Goal: Information Seeking & Learning: Learn about a topic

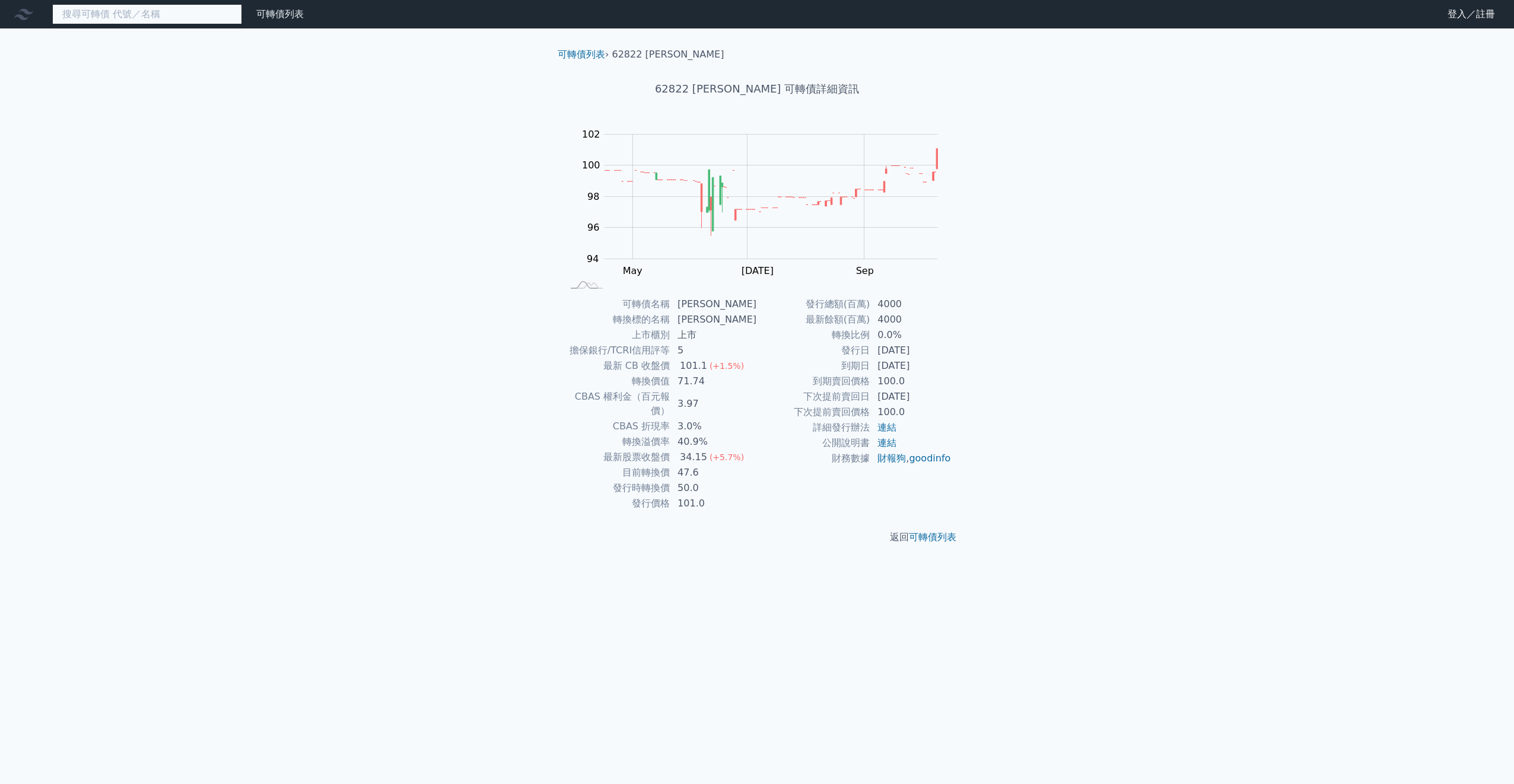
click at [208, 16] on input at bounding box center [147, 14] width 190 height 20
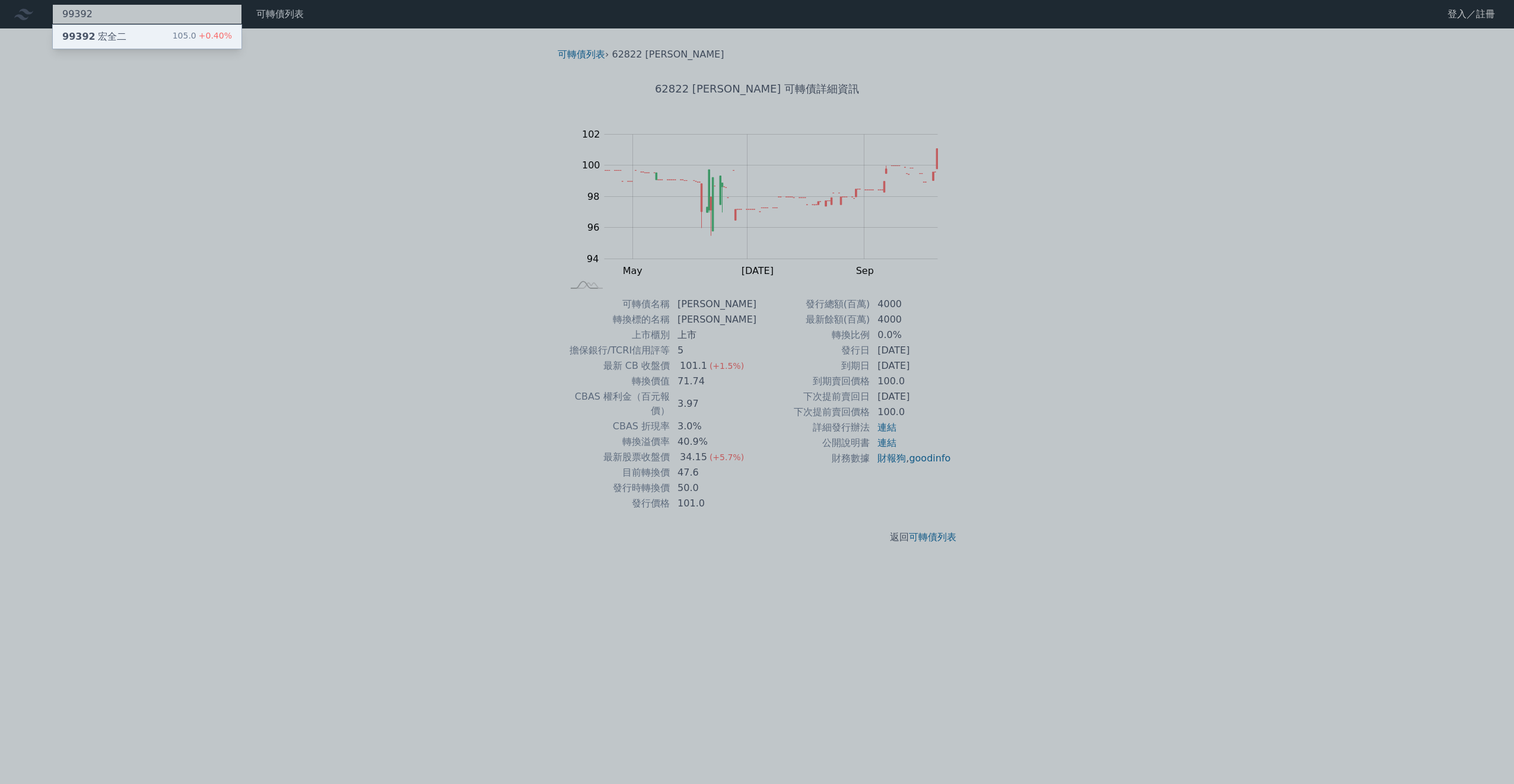
type input "99392"
click at [119, 32] on div "99392 宏全二" at bounding box center [94, 37] width 64 height 14
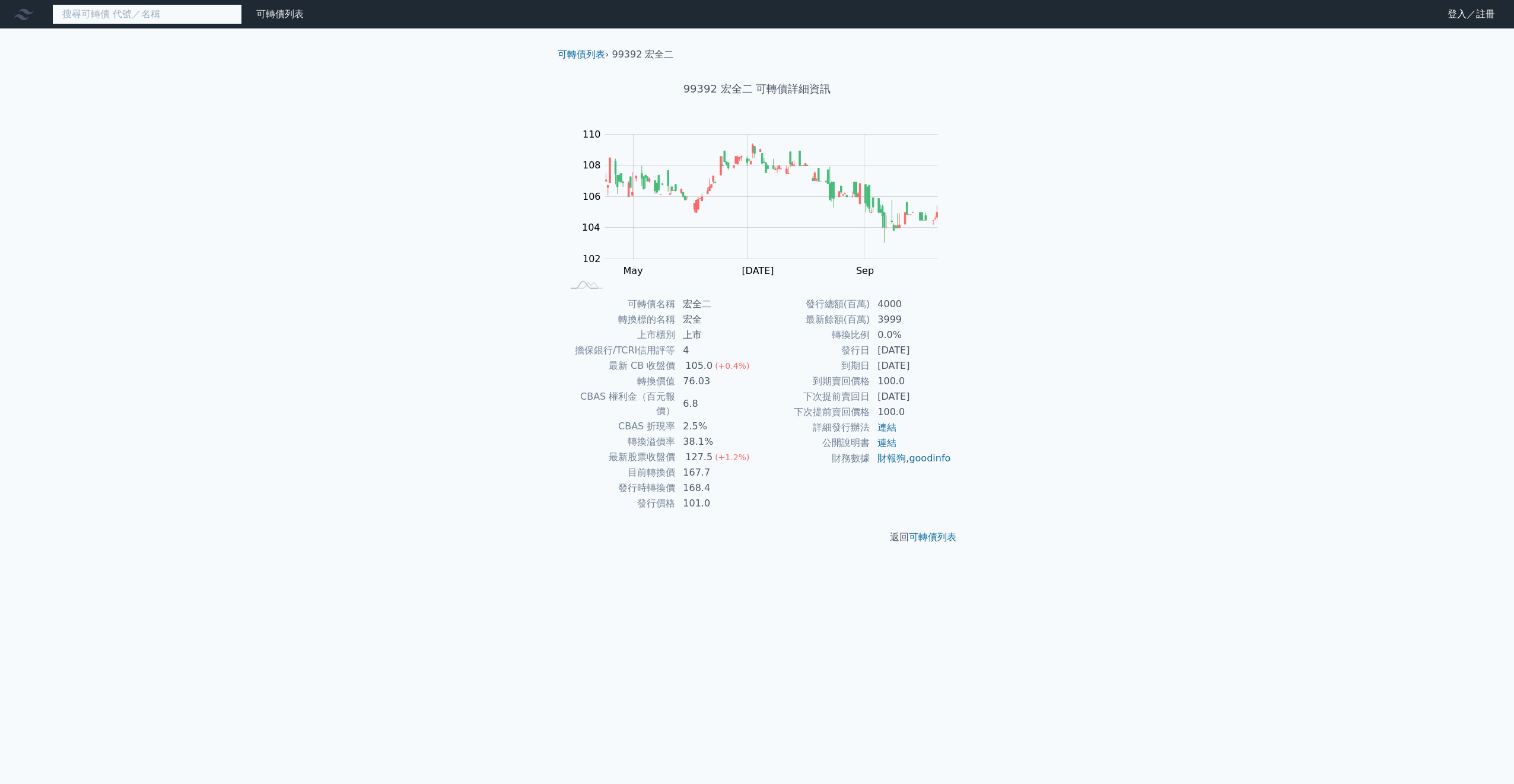
click at [139, 17] on input at bounding box center [147, 14] width 190 height 20
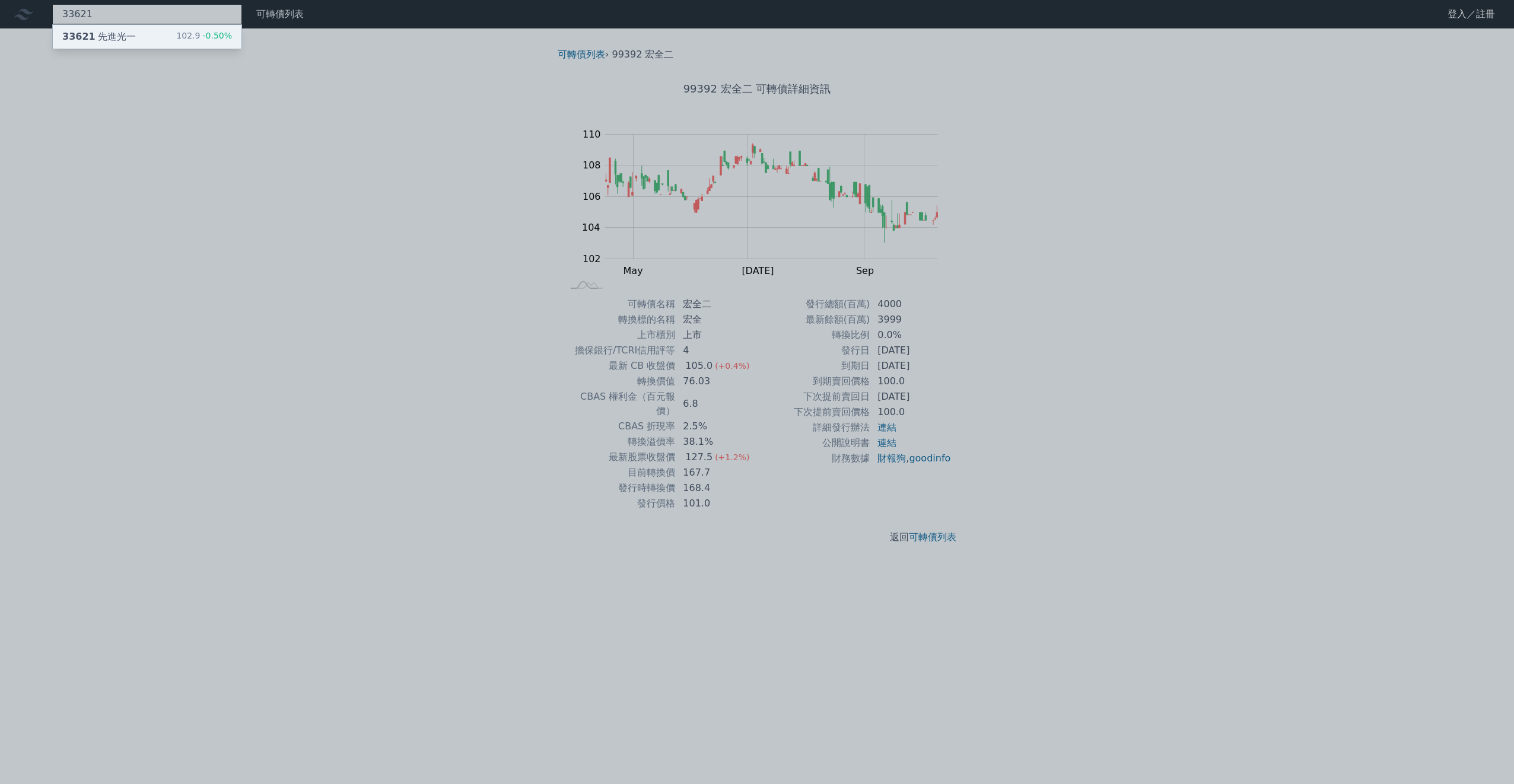
type input "33621"
click at [144, 33] on div "33621 先進光一 102.9 -0.50%" at bounding box center [147, 37] width 189 height 24
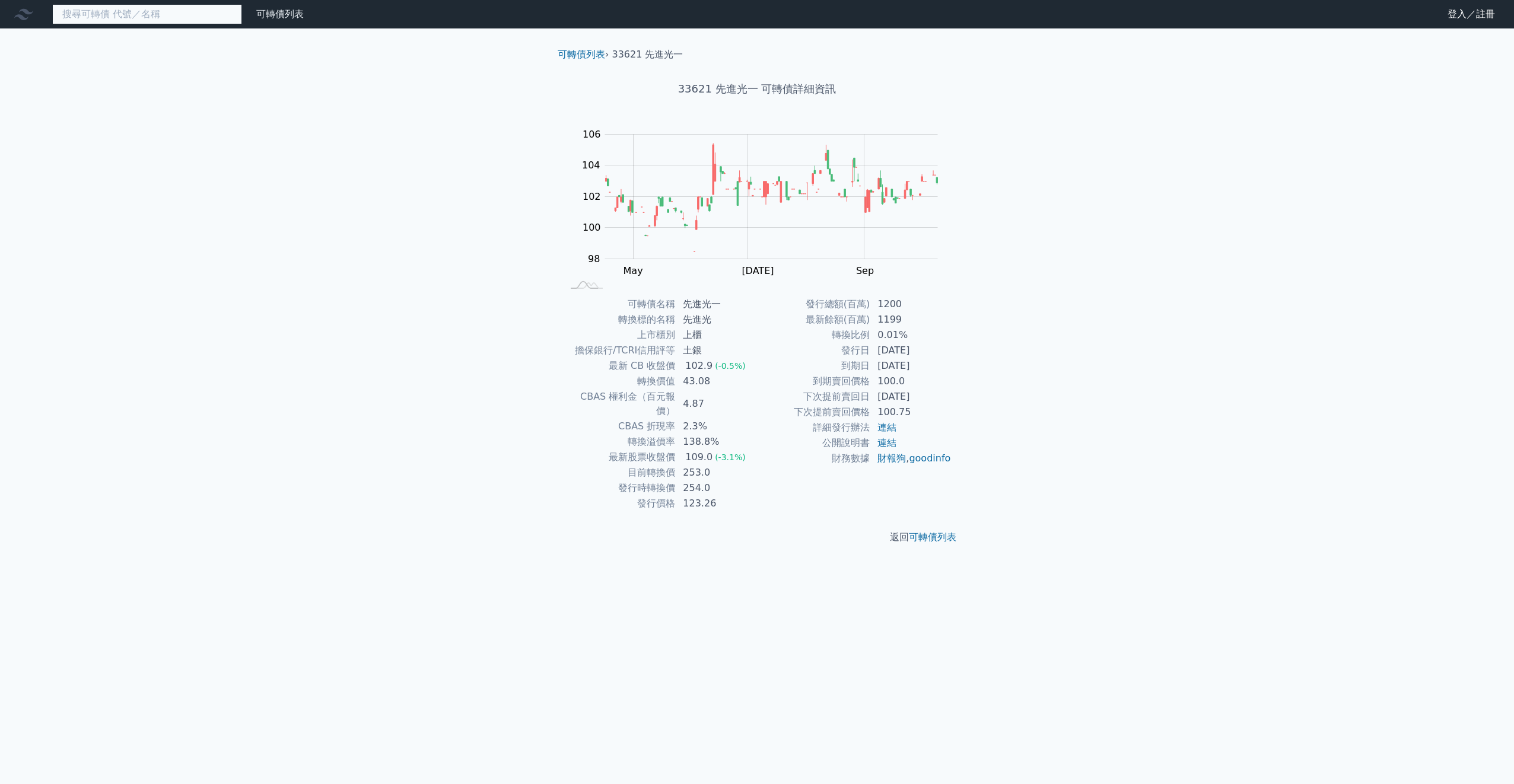
click at [196, 12] on input at bounding box center [147, 14] width 190 height 20
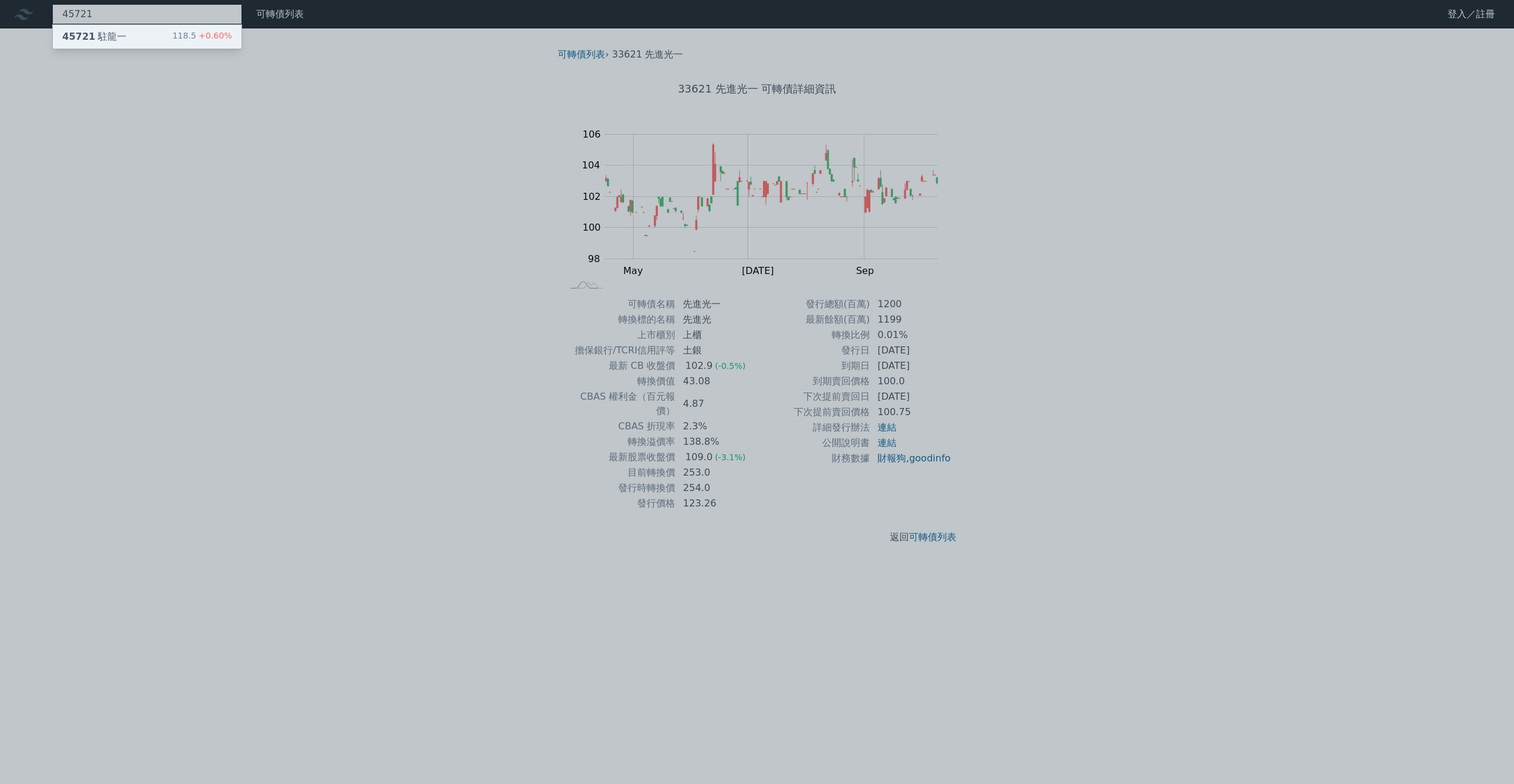
type input "45721"
click at [141, 40] on div "45721 駐龍一 118.5 +0.60%" at bounding box center [147, 37] width 189 height 24
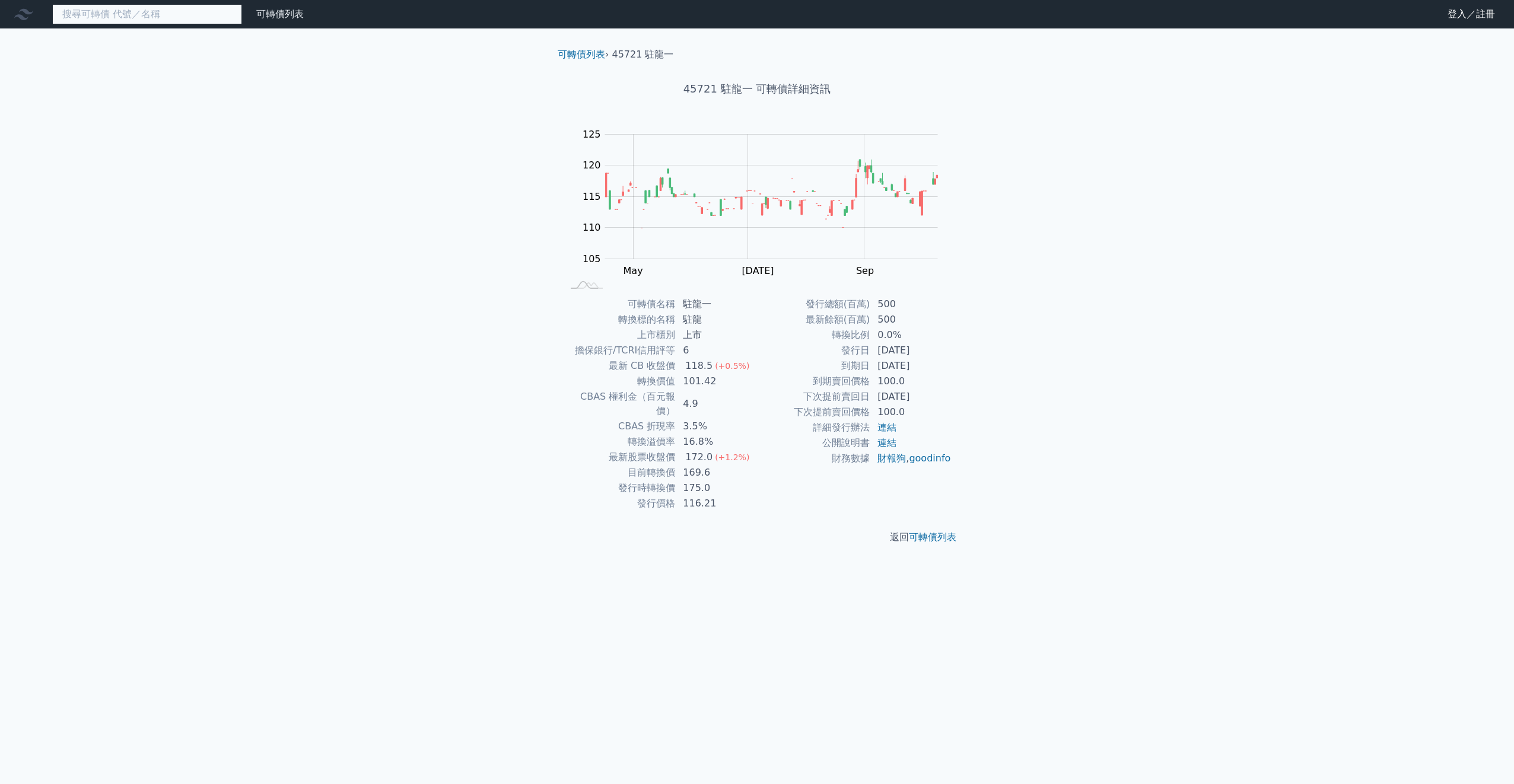
click at [166, 13] on input at bounding box center [147, 14] width 190 height 20
click at [178, 10] on input at bounding box center [147, 14] width 190 height 20
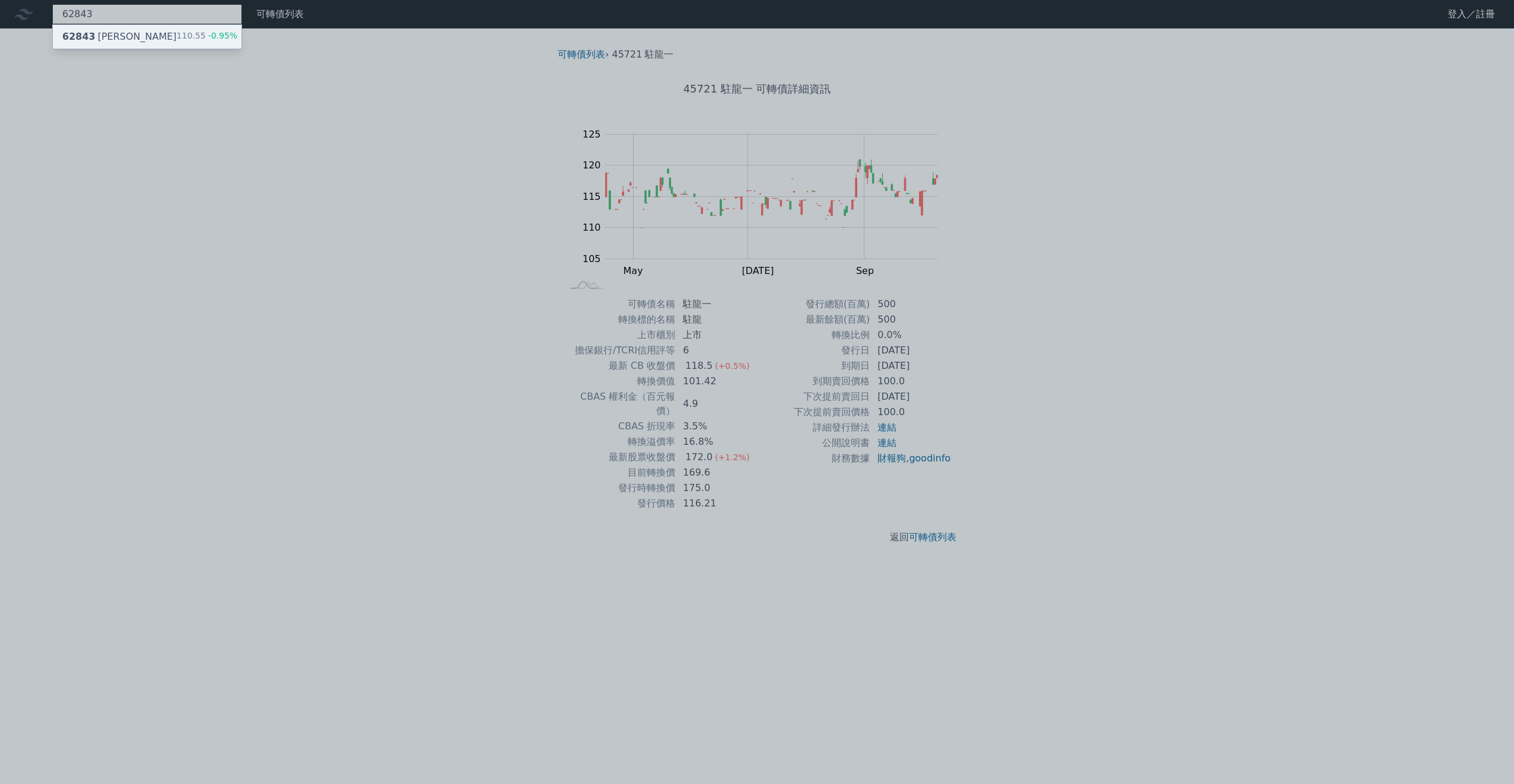
type input "62843"
click at [152, 34] on div "62843 佳邦三 110.55 -0.95%" at bounding box center [147, 37] width 189 height 24
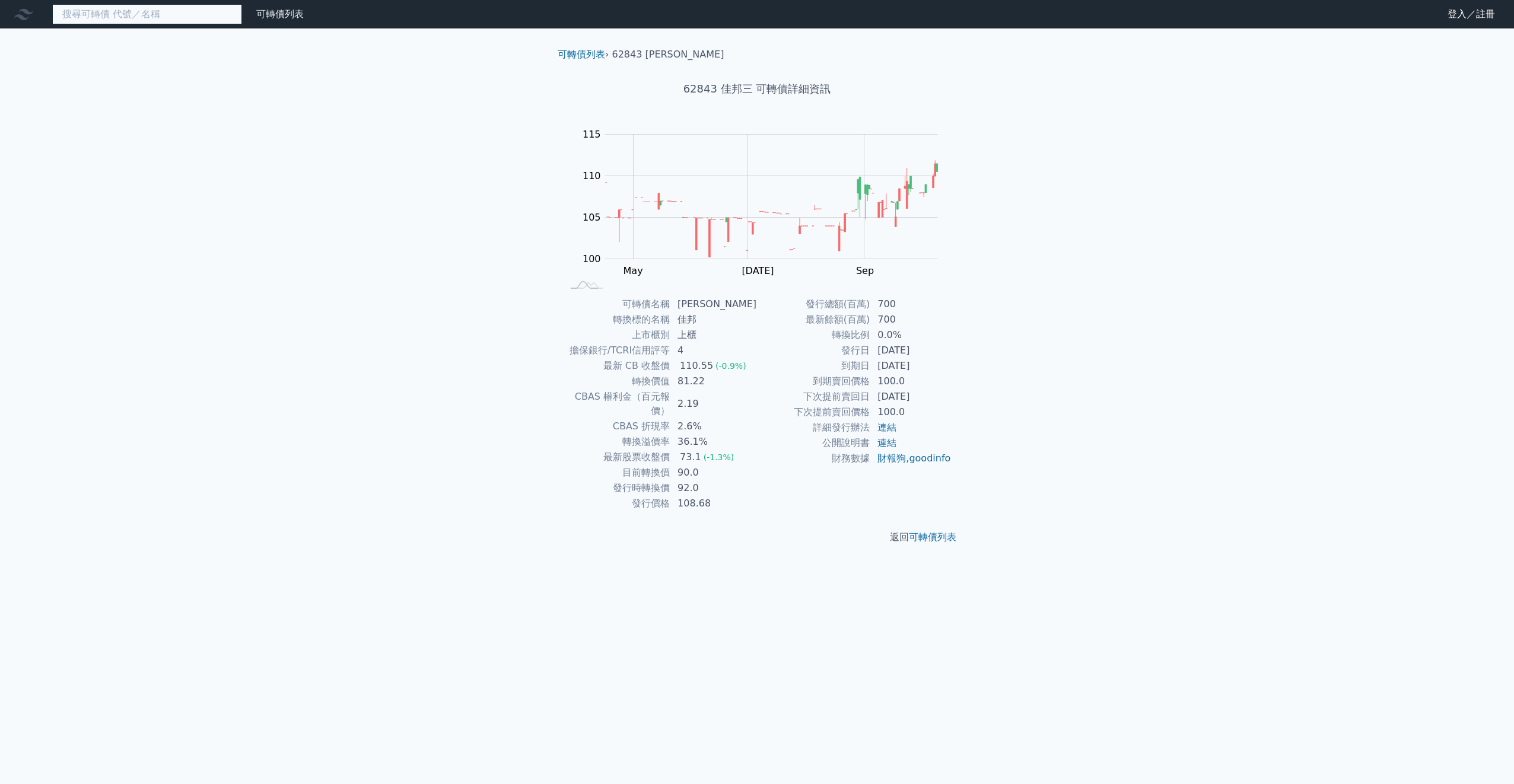
click at [145, 13] on input at bounding box center [147, 14] width 190 height 20
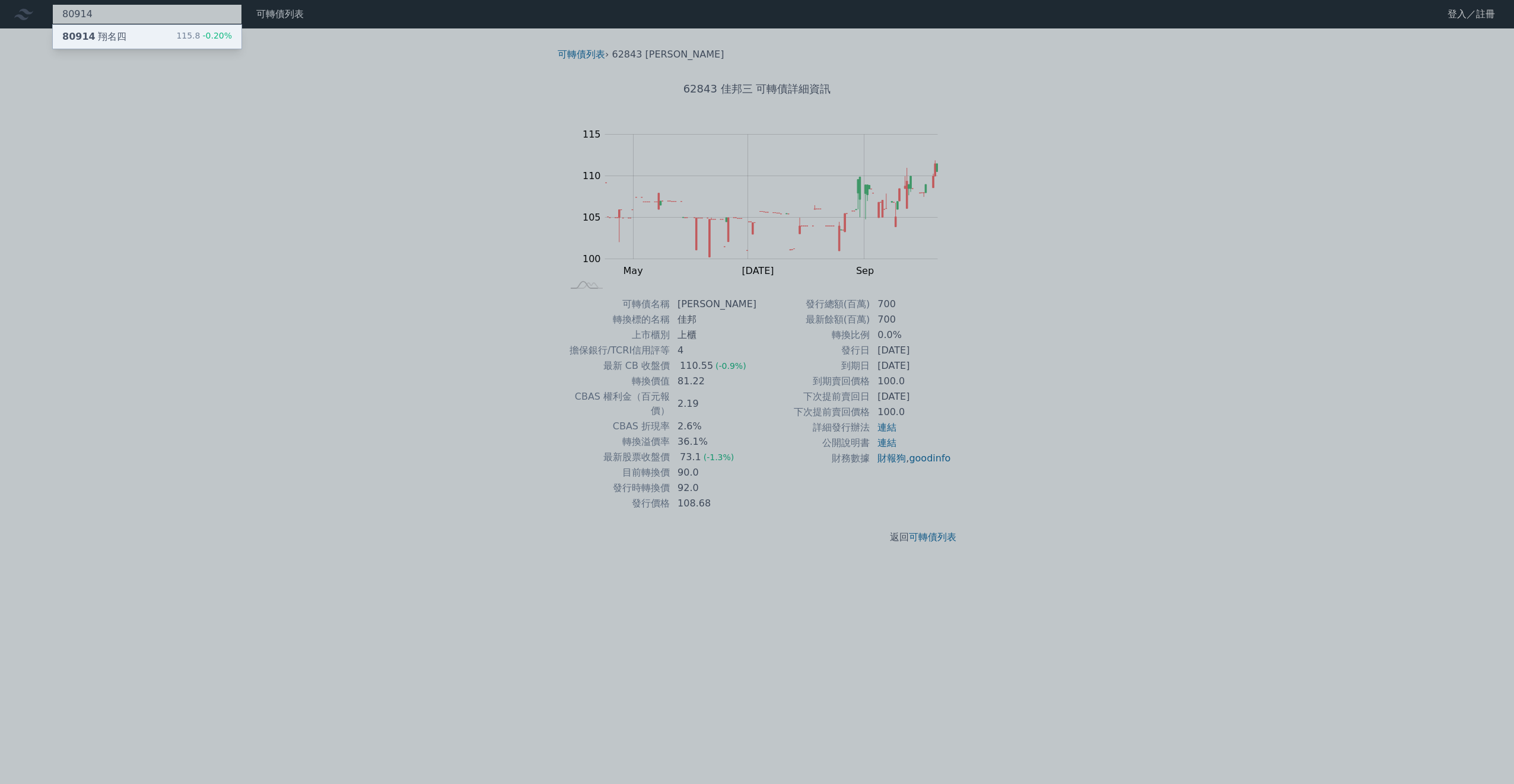
type input "80914"
click at [131, 35] on div "80914 翔名四 115.8 -0.20%" at bounding box center [147, 37] width 189 height 24
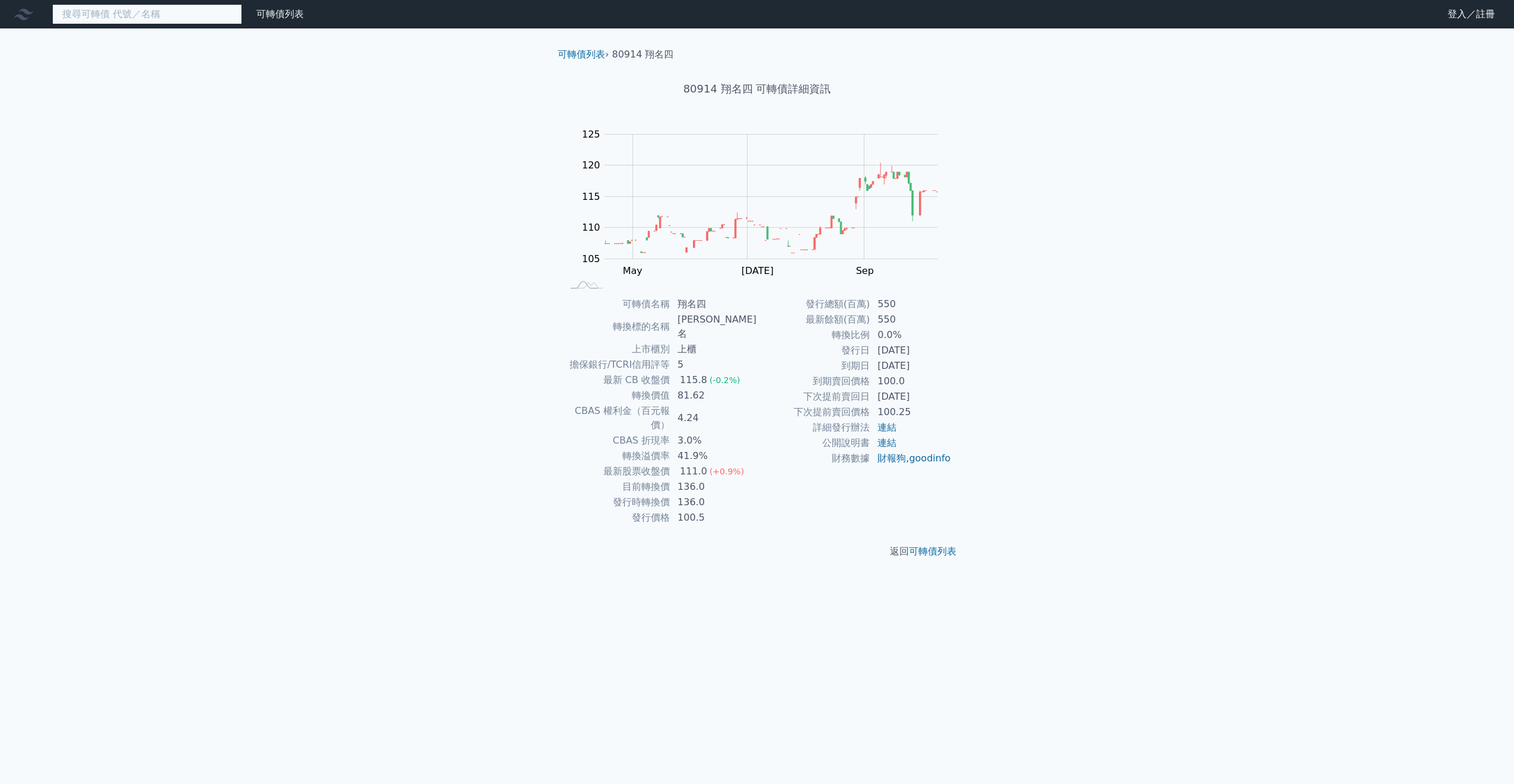
click at [127, 13] on input at bounding box center [147, 14] width 190 height 20
click at [183, 11] on input at bounding box center [147, 14] width 190 height 20
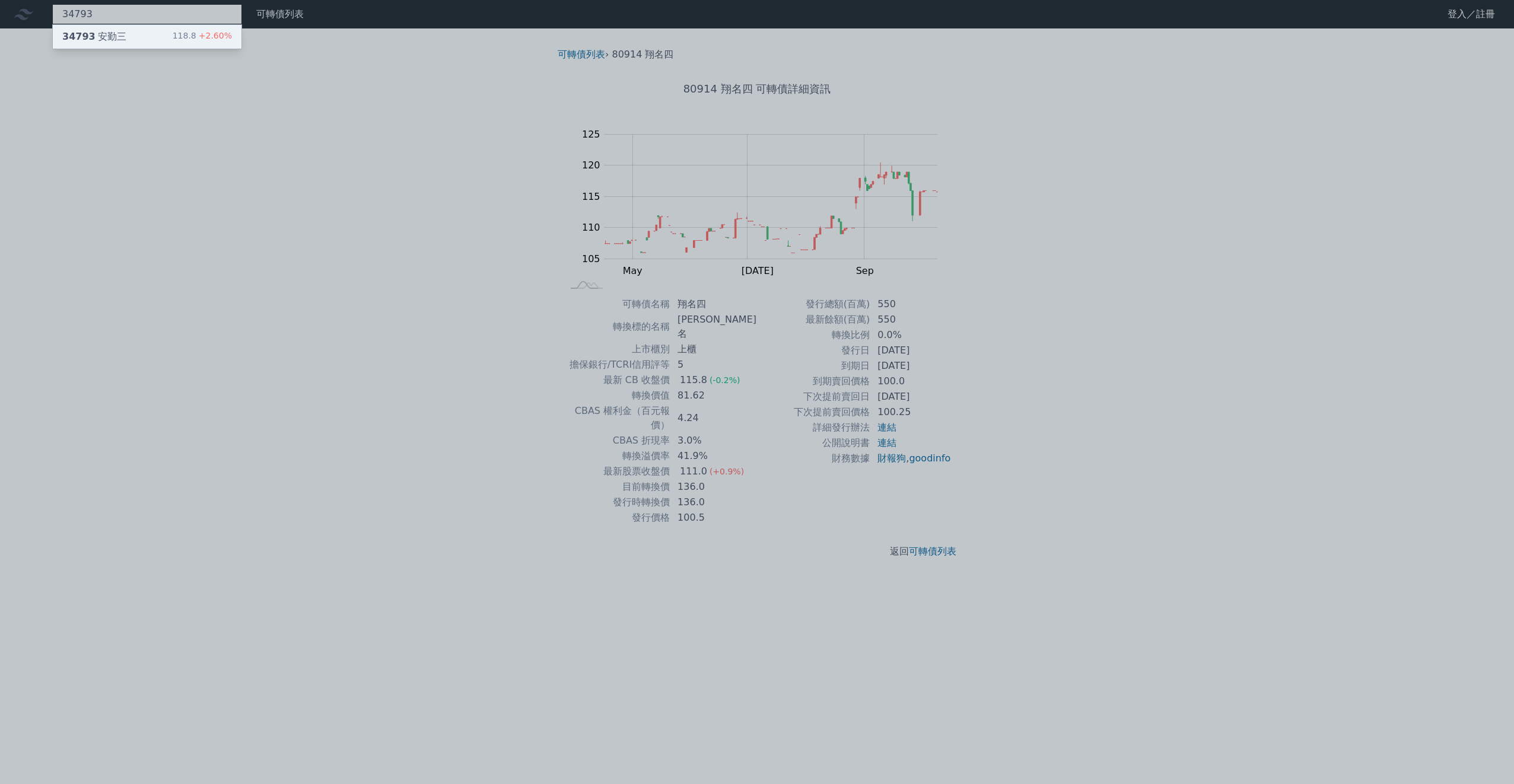
type input "34793"
click at [164, 46] on div "34793 安勤三 118.8 +2.60%" at bounding box center [147, 37] width 189 height 24
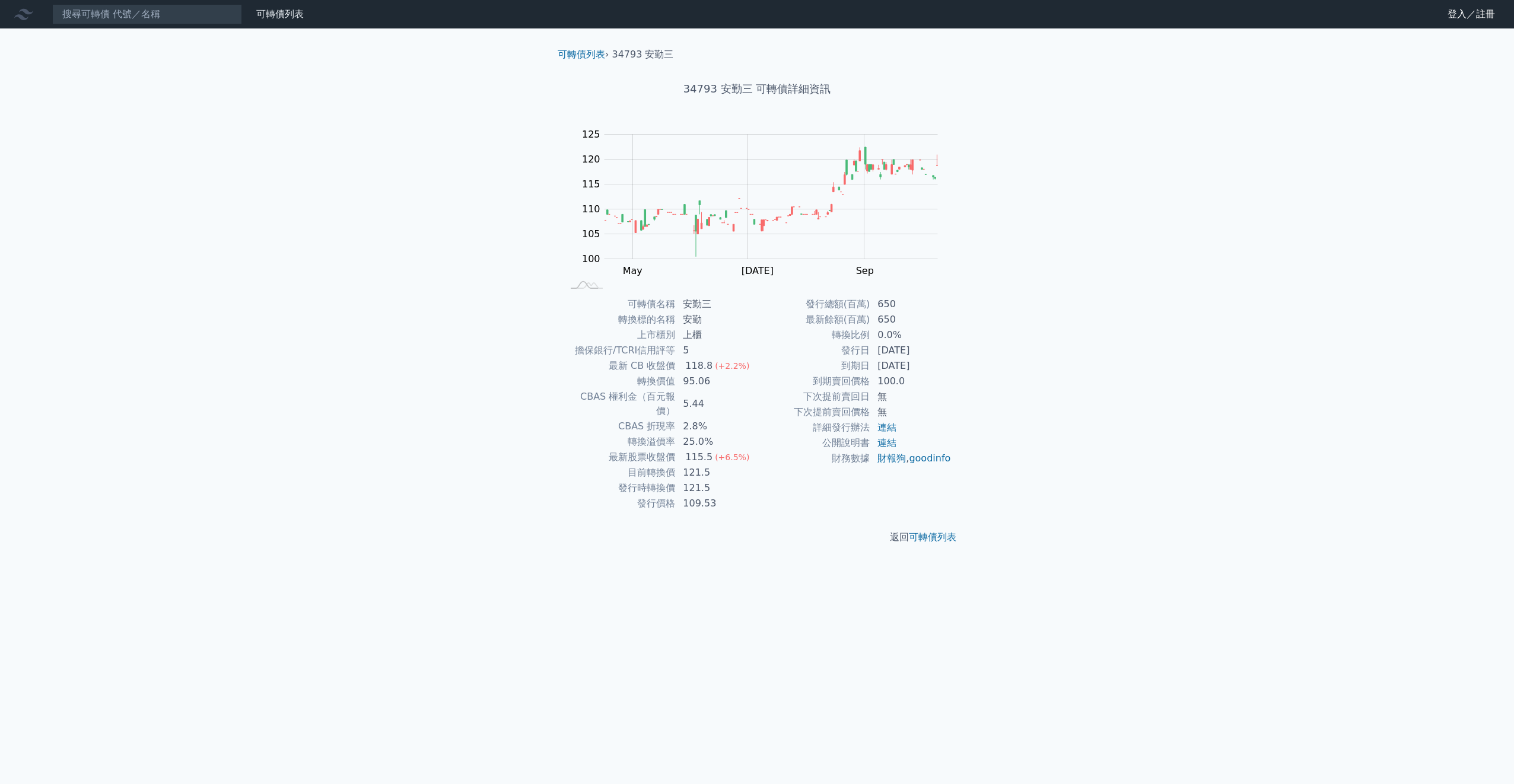
click at [711, 450] on div "115.5" at bounding box center [699, 457] width 32 height 14
click at [186, 16] on input at bounding box center [147, 14] width 190 height 20
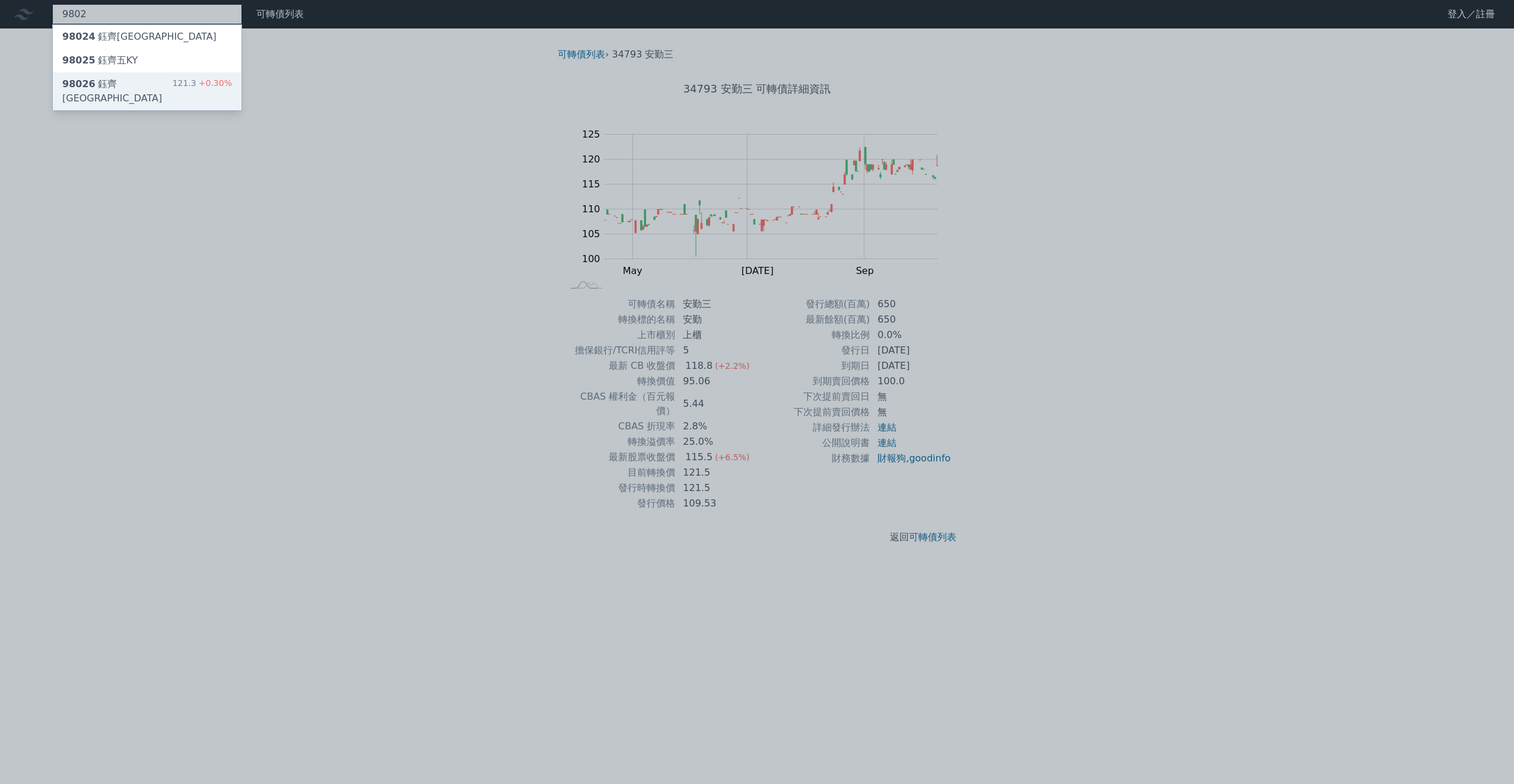
type input "9802"
click at [155, 80] on div "98026 鈺[GEOGRAPHIC_DATA] 121.3 +0.30%" at bounding box center [147, 91] width 189 height 38
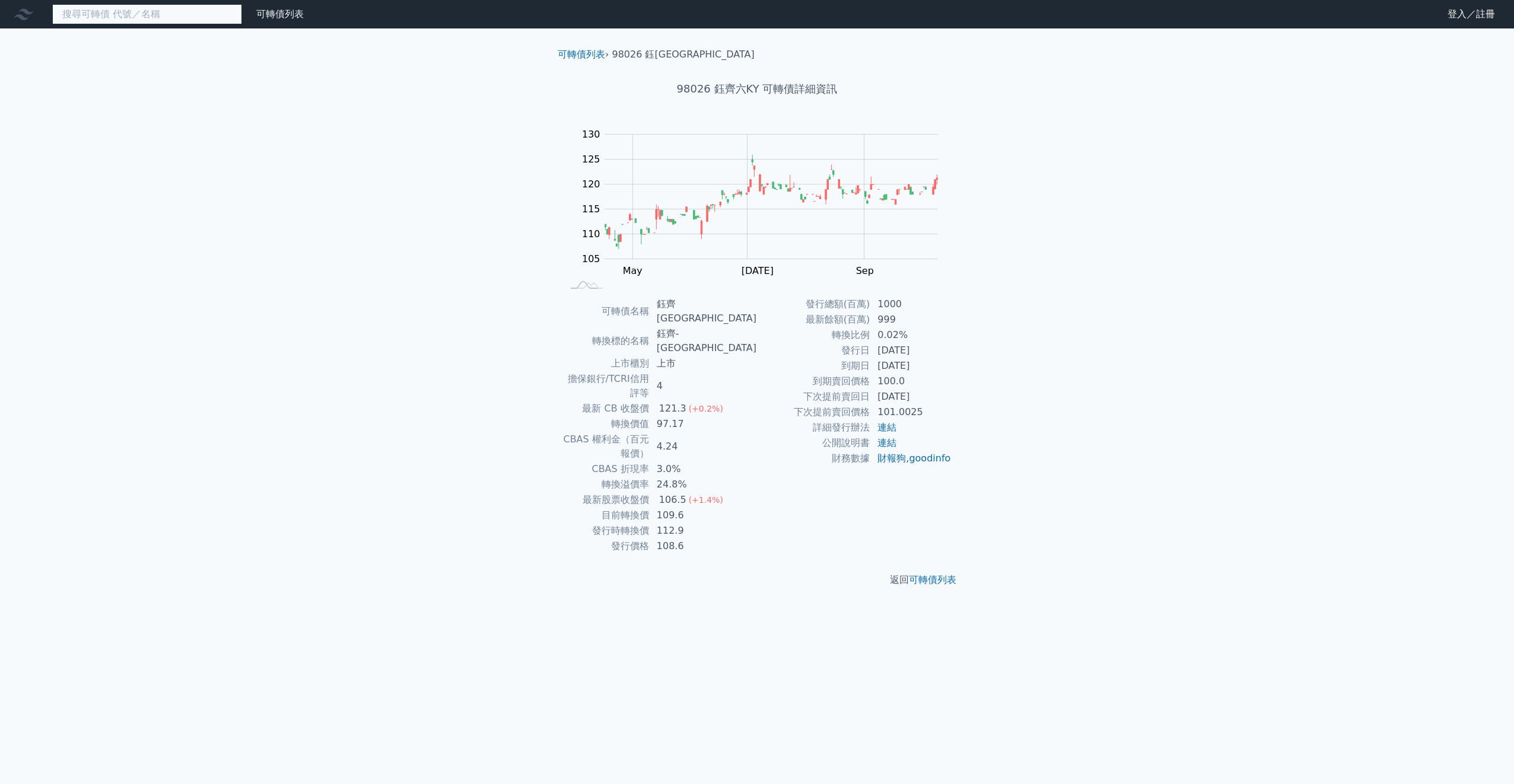
click at [196, 21] on input at bounding box center [147, 14] width 190 height 20
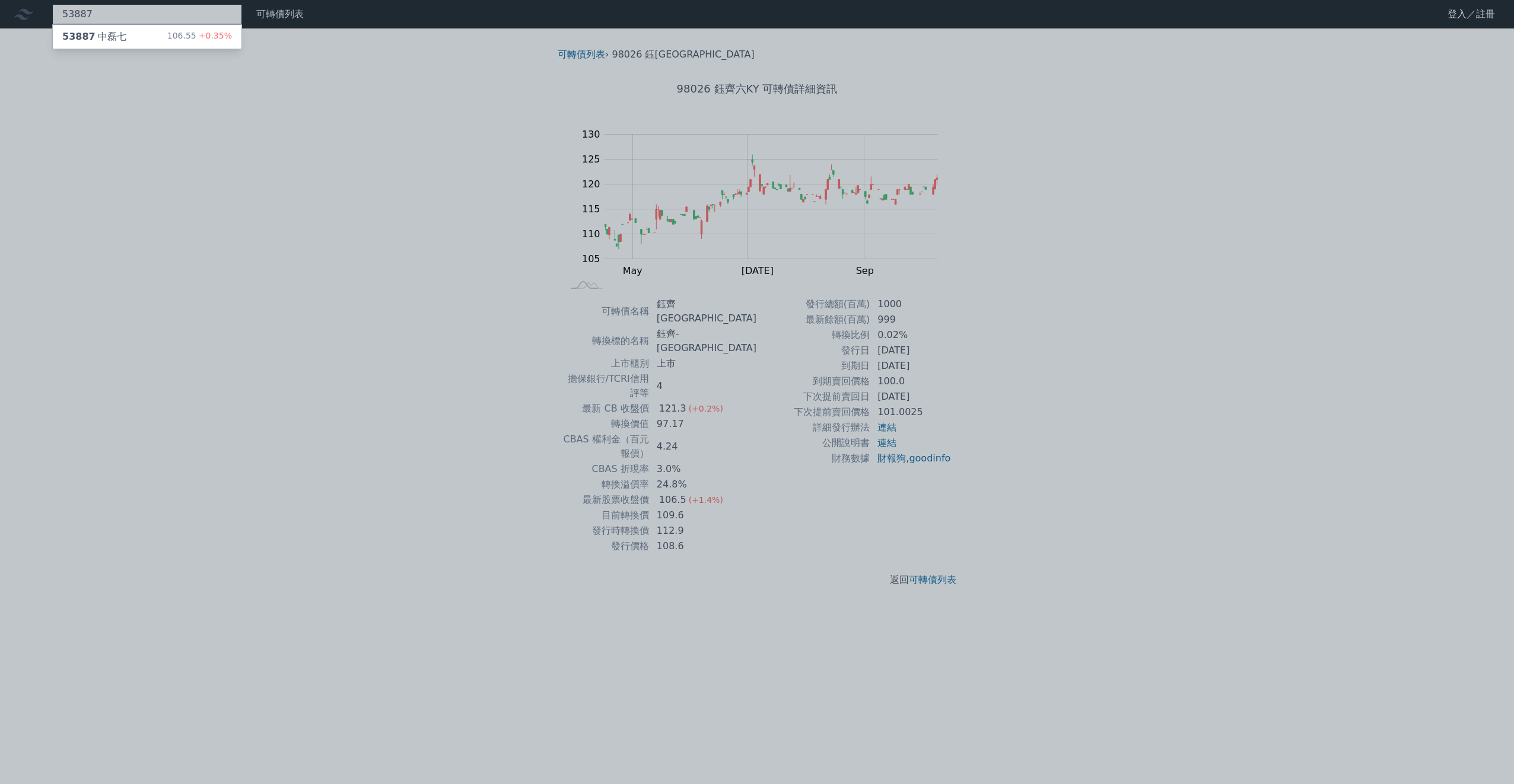
type input "53887"
click at [193, 49] on div "53887 中磊七 106.55 +0.35%" at bounding box center [147, 37] width 190 height 25
click at [141, 39] on div "53887 中磊七 106.55 +0.35%" at bounding box center [147, 37] width 189 height 24
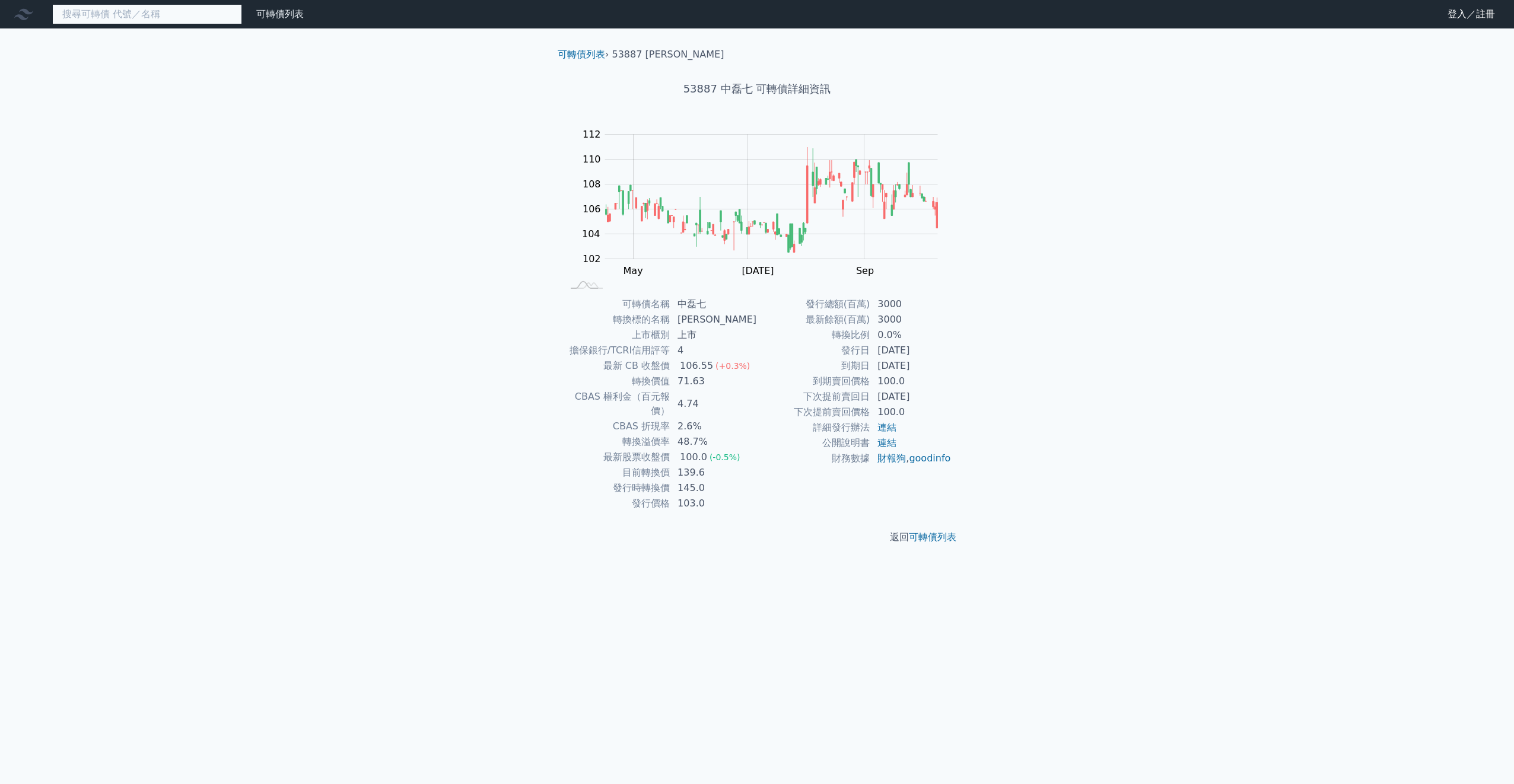
click at [120, 15] on input at bounding box center [147, 14] width 190 height 20
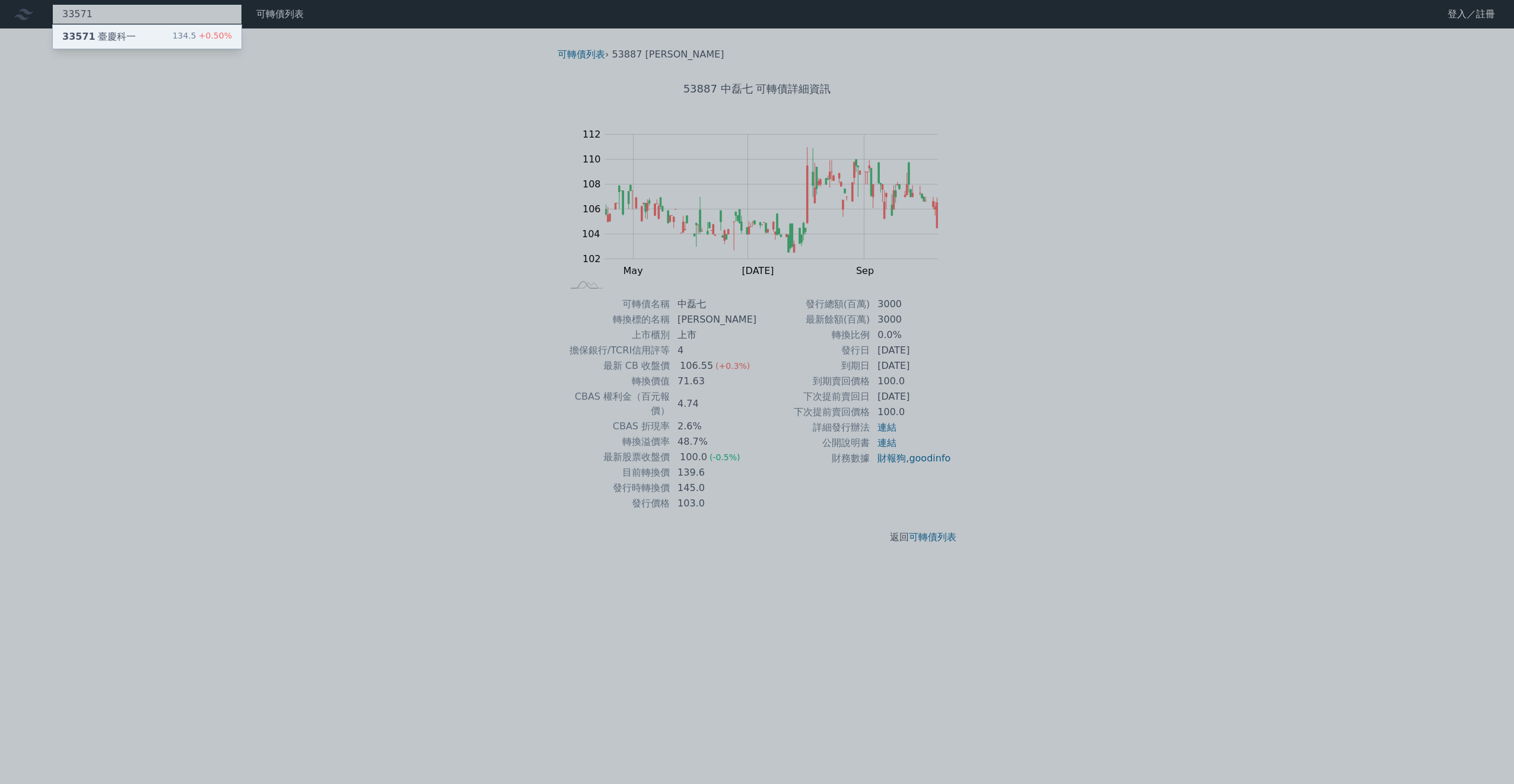
type input "33571"
click at [122, 36] on div "33571 臺慶科一" at bounding box center [99, 37] width 73 height 14
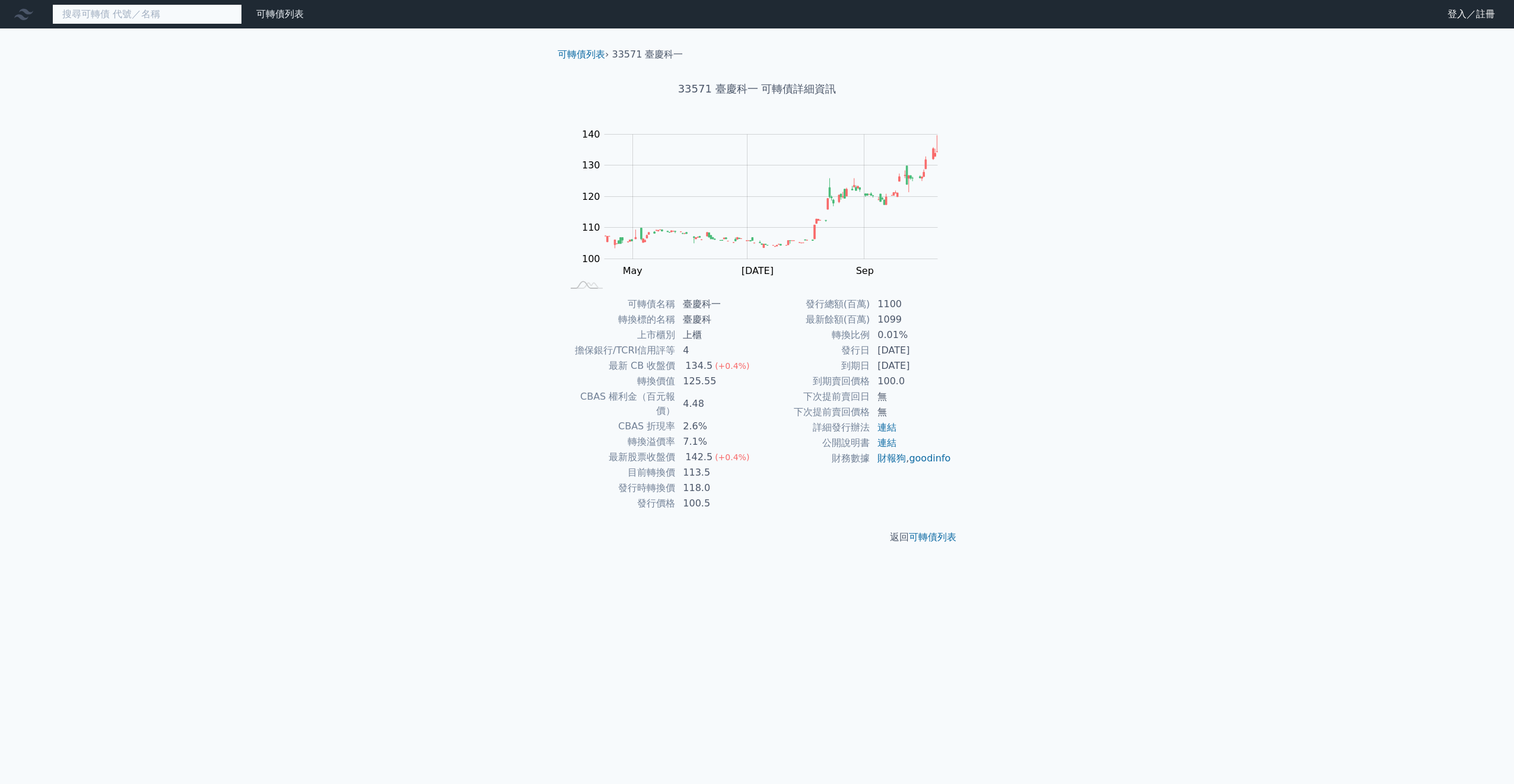
click at [136, 16] on input at bounding box center [147, 14] width 190 height 20
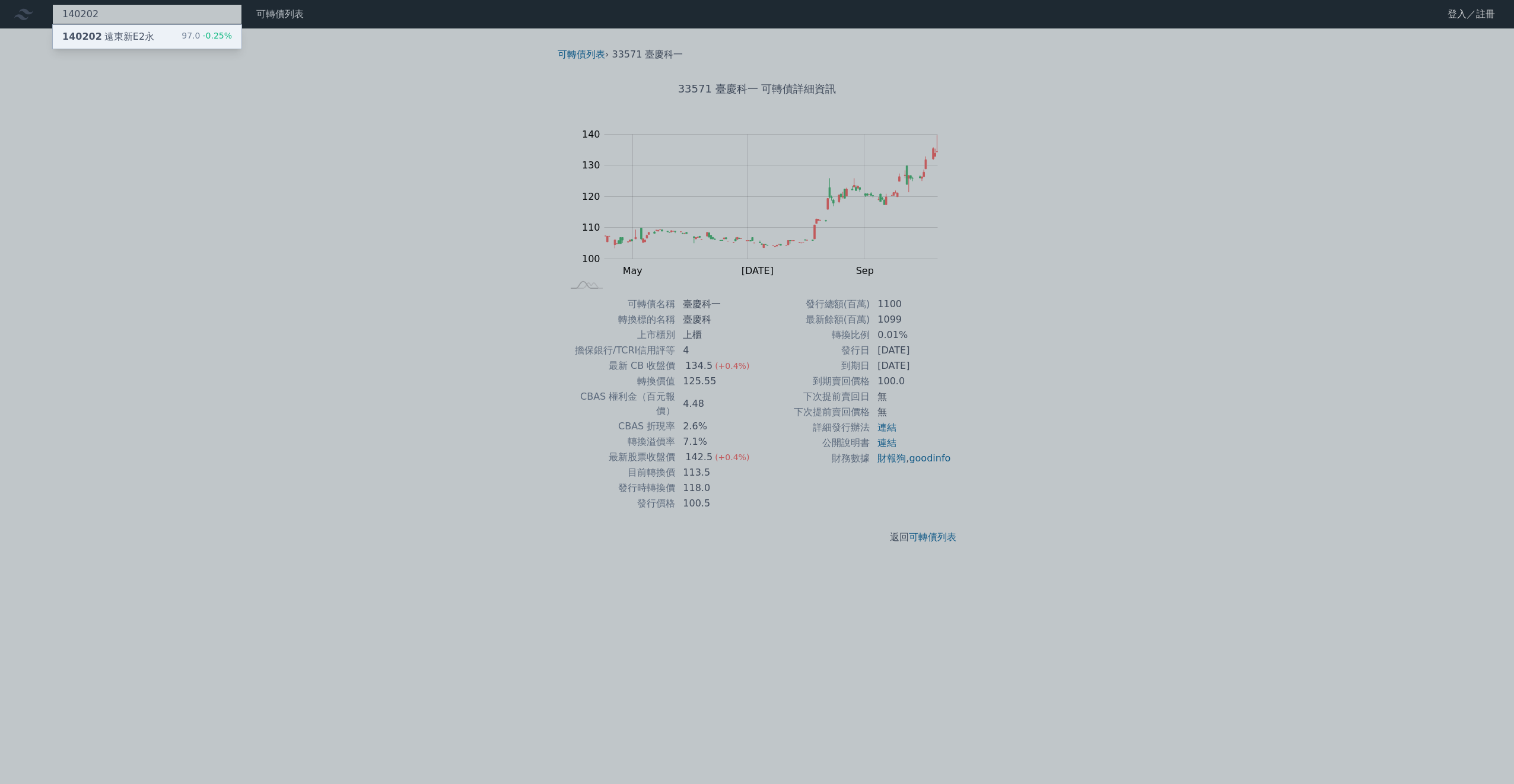
type input "140202"
click at [146, 41] on div "140202 遠東新E2[PERSON_NAME]" at bounding box center [108, 37] width 92 height 14
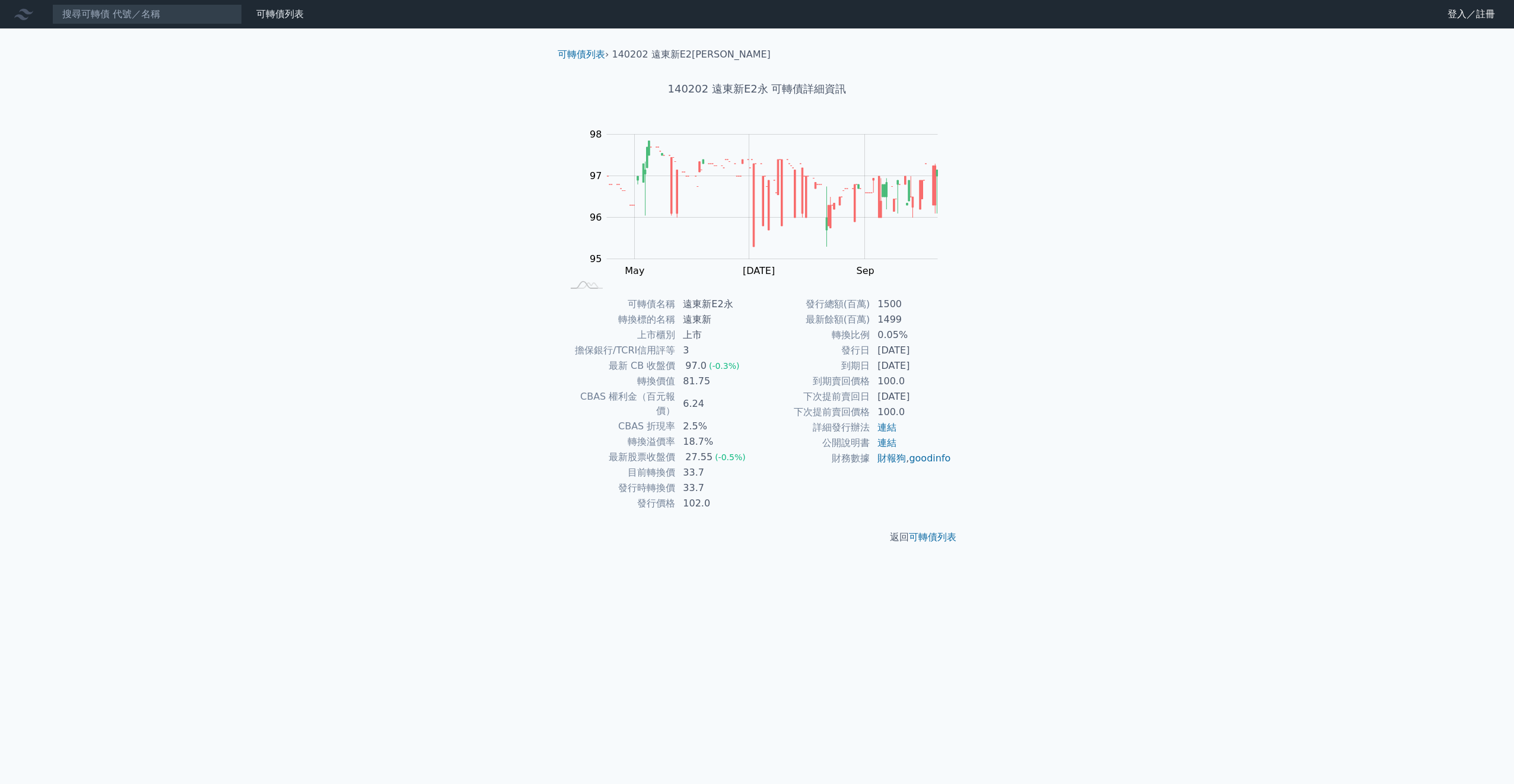
click at [707, 465] on td "33.7" at bounding box center [716, 472] width 81 height 15
click at [707, 450] on div "27.55" at bounding box center [699, 457] width 32 height 14
click at [206, 19] on input at bounding box center [147, 14] width 190 height 20
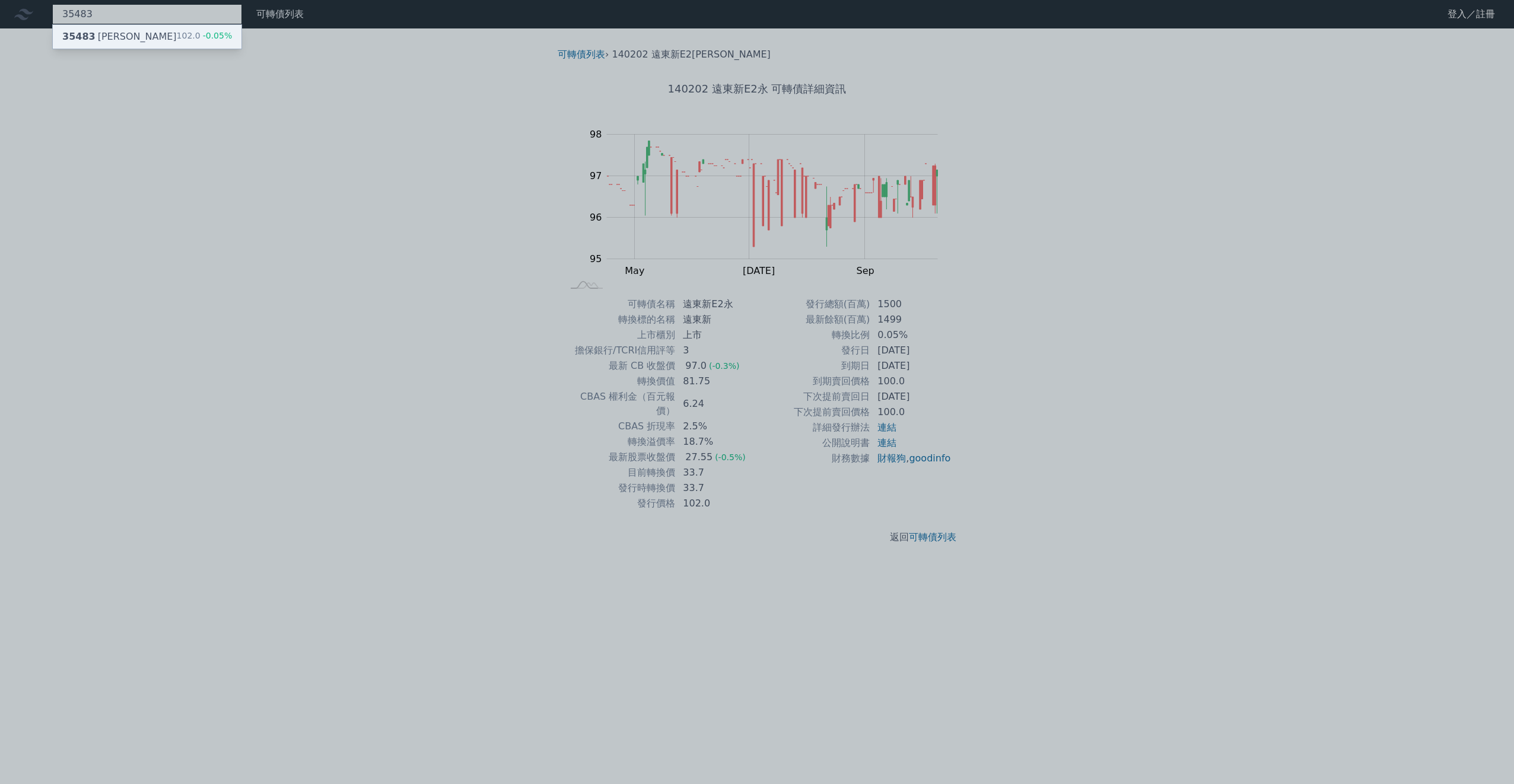
type input "35483"
click at [106, 37] on div "35483 [PERSON_NAME]" at bounding box center [119, 37] width 114 height 14
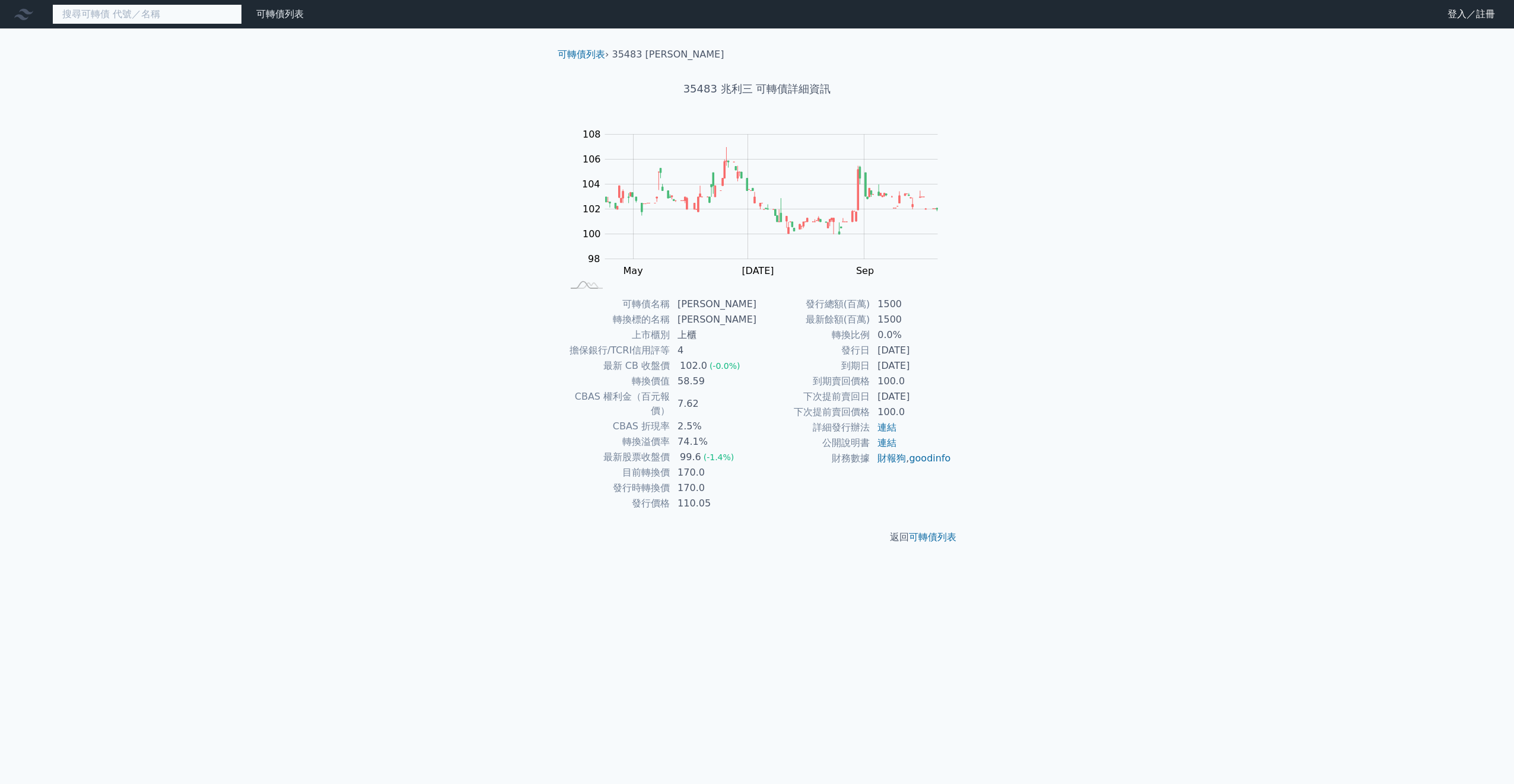
click at [142, 13] on input at bounding box center [147, 14] width 190 height 20
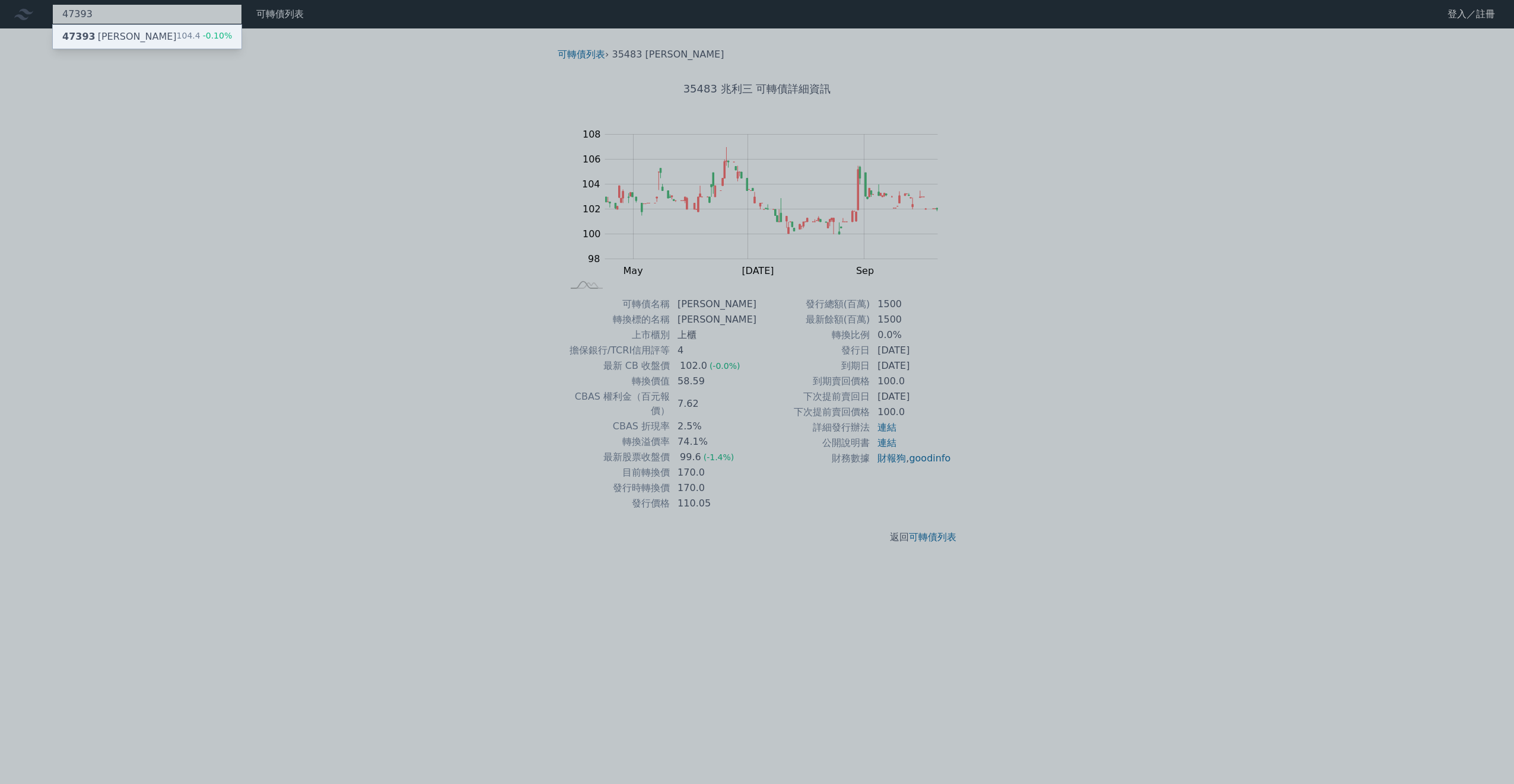
type input "47393"
click at [142, 34] on div "47393 康普三 104.4 -0.10%" at bounding box center [147, 37] width 189 height 24
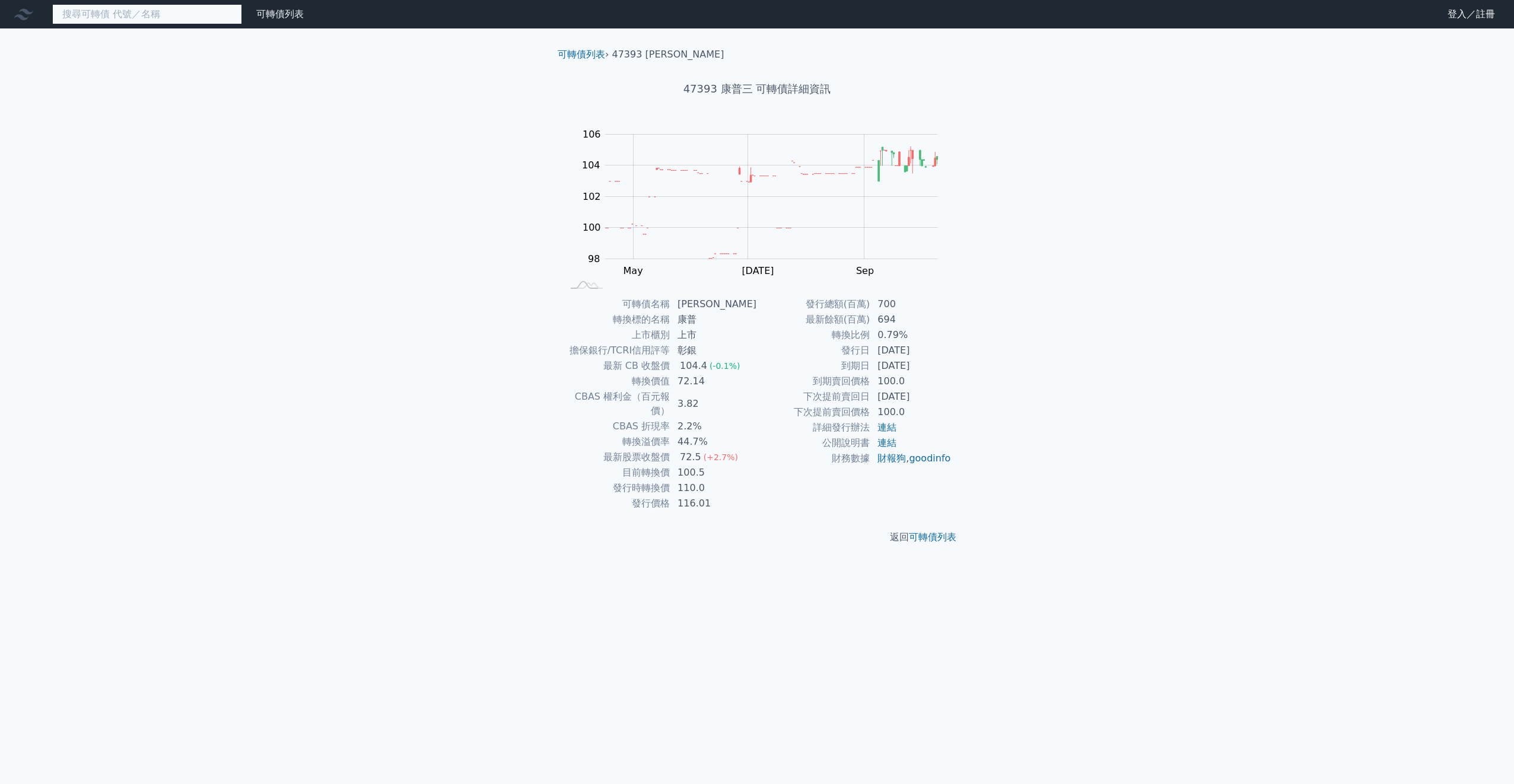
click at [126, 12] on input at bounding box center [147, 14] width 190 height 20
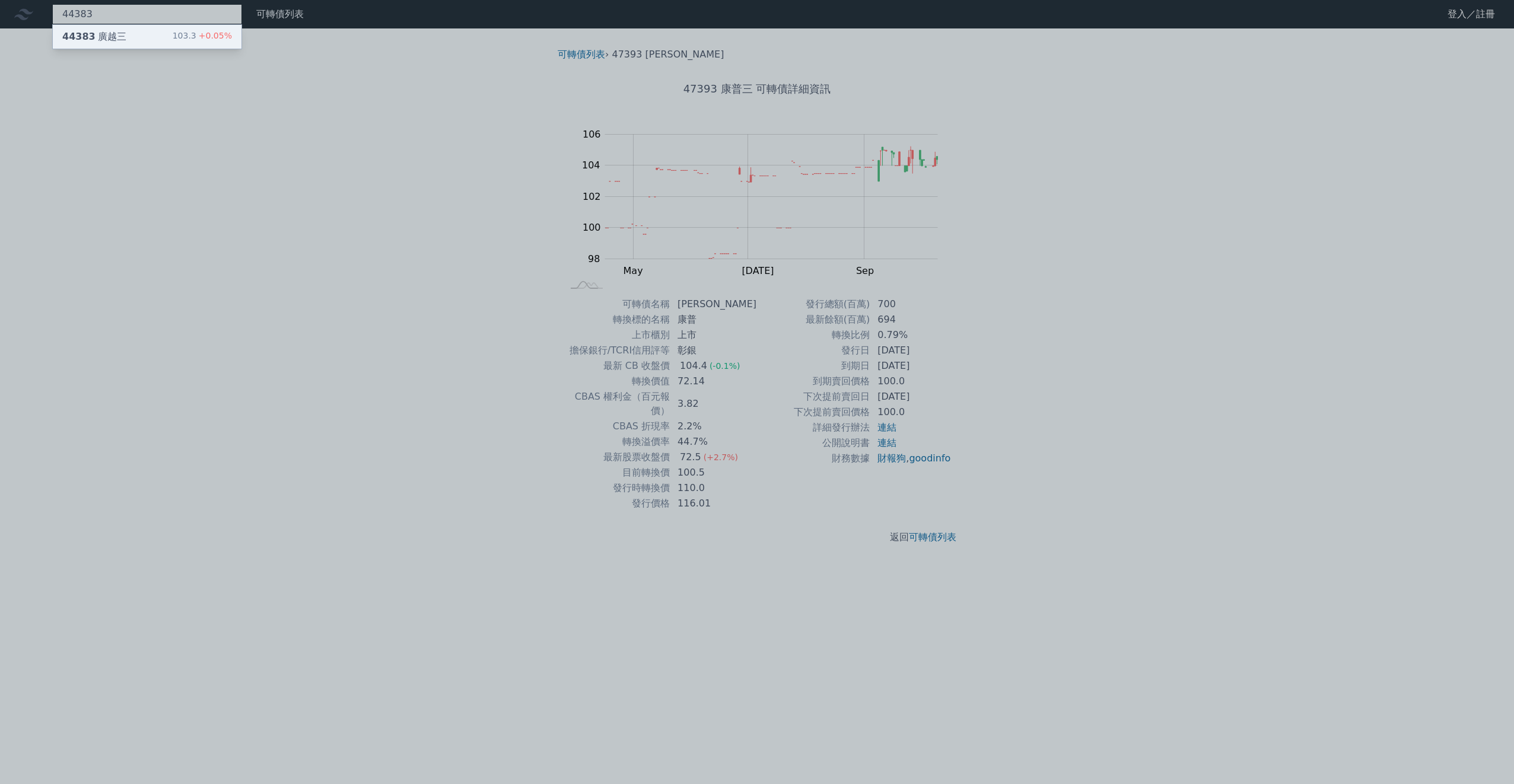
type input "44383"
click at [134, 31] on div "44383 廣越三 103.3 +0.05%" at bounding box center [147, 37] width 189 height 24
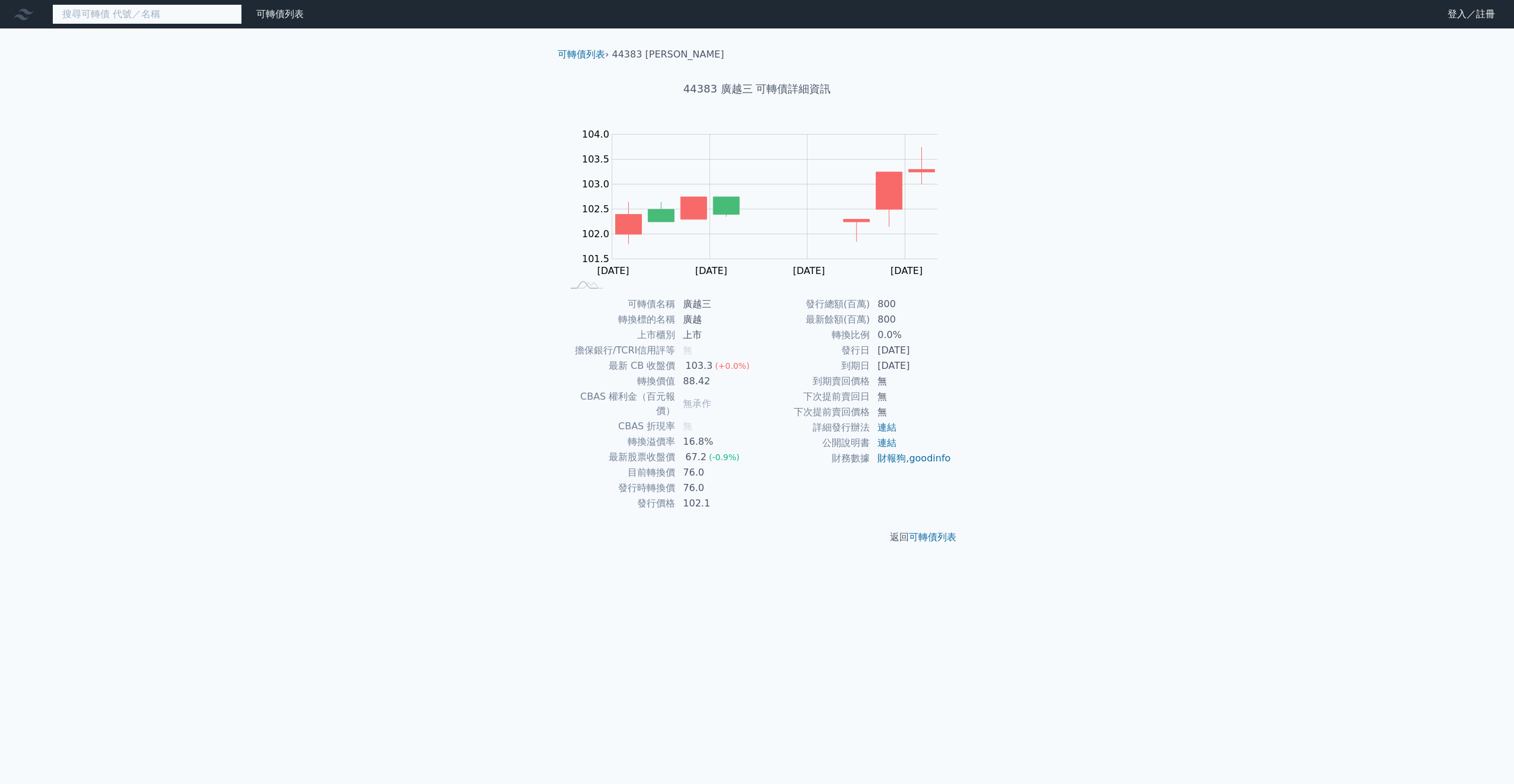
click at [178, 13] on input at bounding box center [147, 14] width 190 height 20
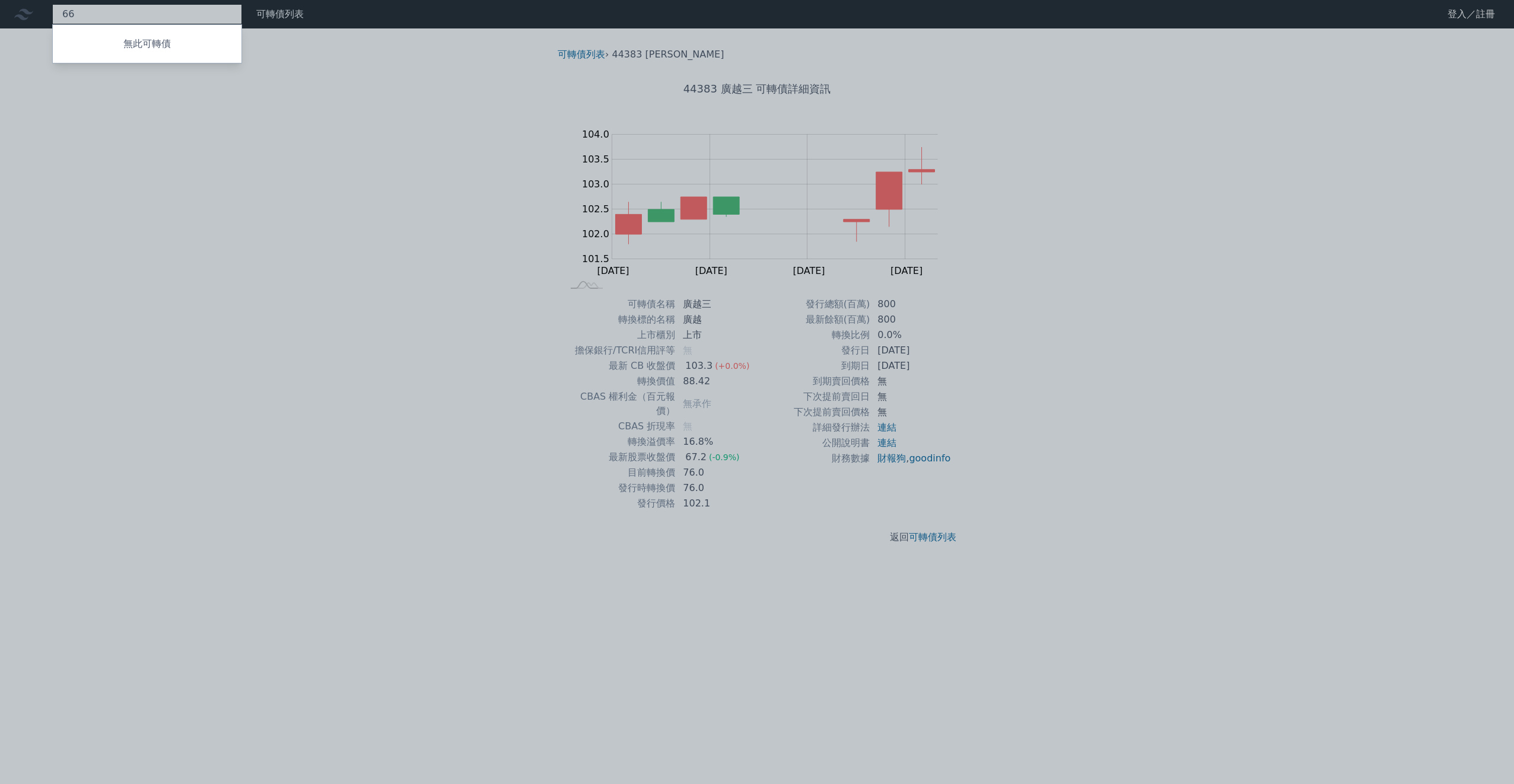
type input "6"
type input "68631"
click at [169, 50] on div at bounding box center [757, 392] width 1514 height 784
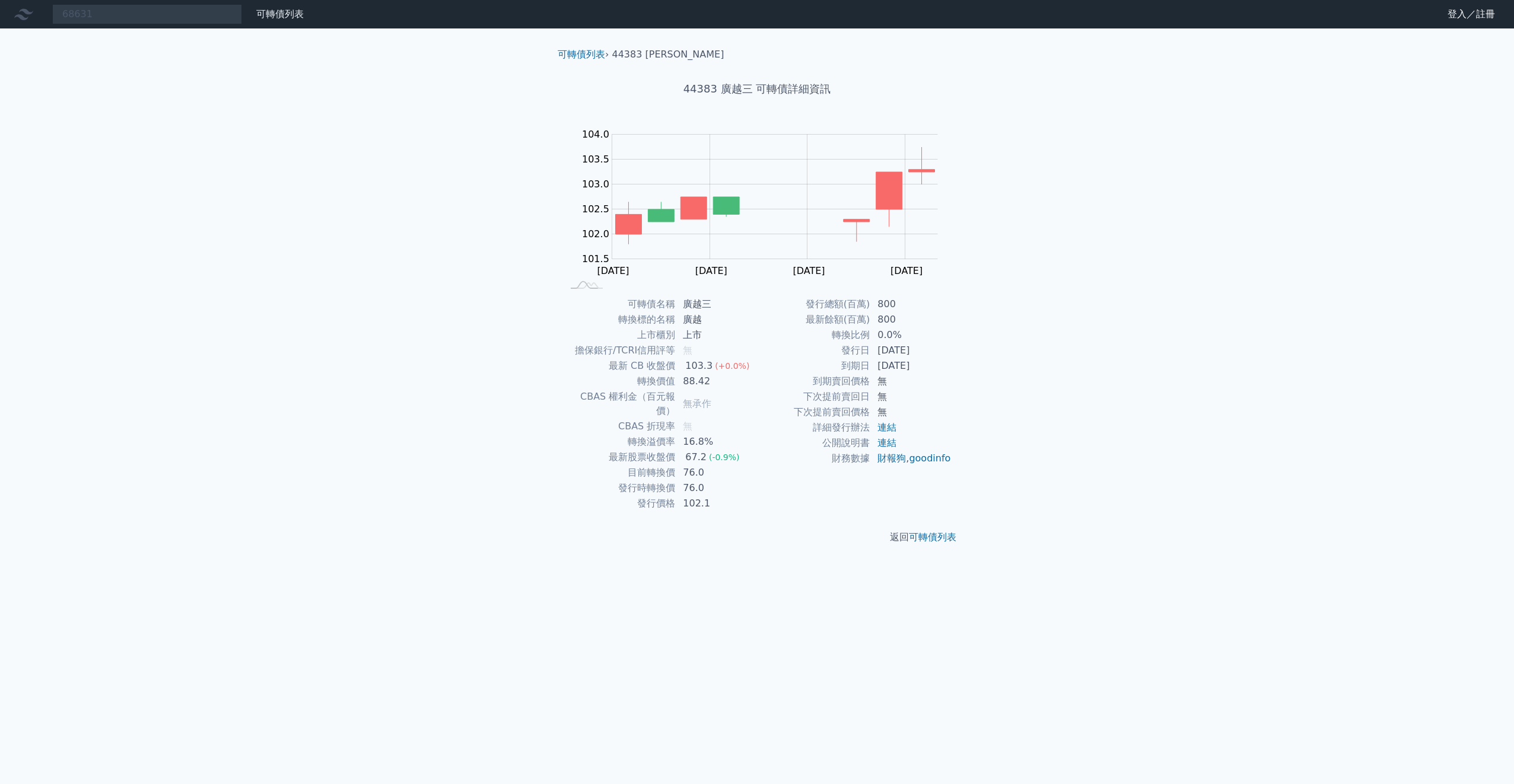
click at [166, 42] on div "68631 68631 永道一KY 91.6 +0.00% 可轉債列表 財務數據 可轉債列表 財務數據 登入／註冊 登入／註冊 可轉債列表 › 44383 廣…" at bounding box center [757, 392] width 1514 height 784
click at [197, 9] on div "68631 68631 永道一KY 91.6 +0.00%" at bounding box center [147, 14] width 190 height 20
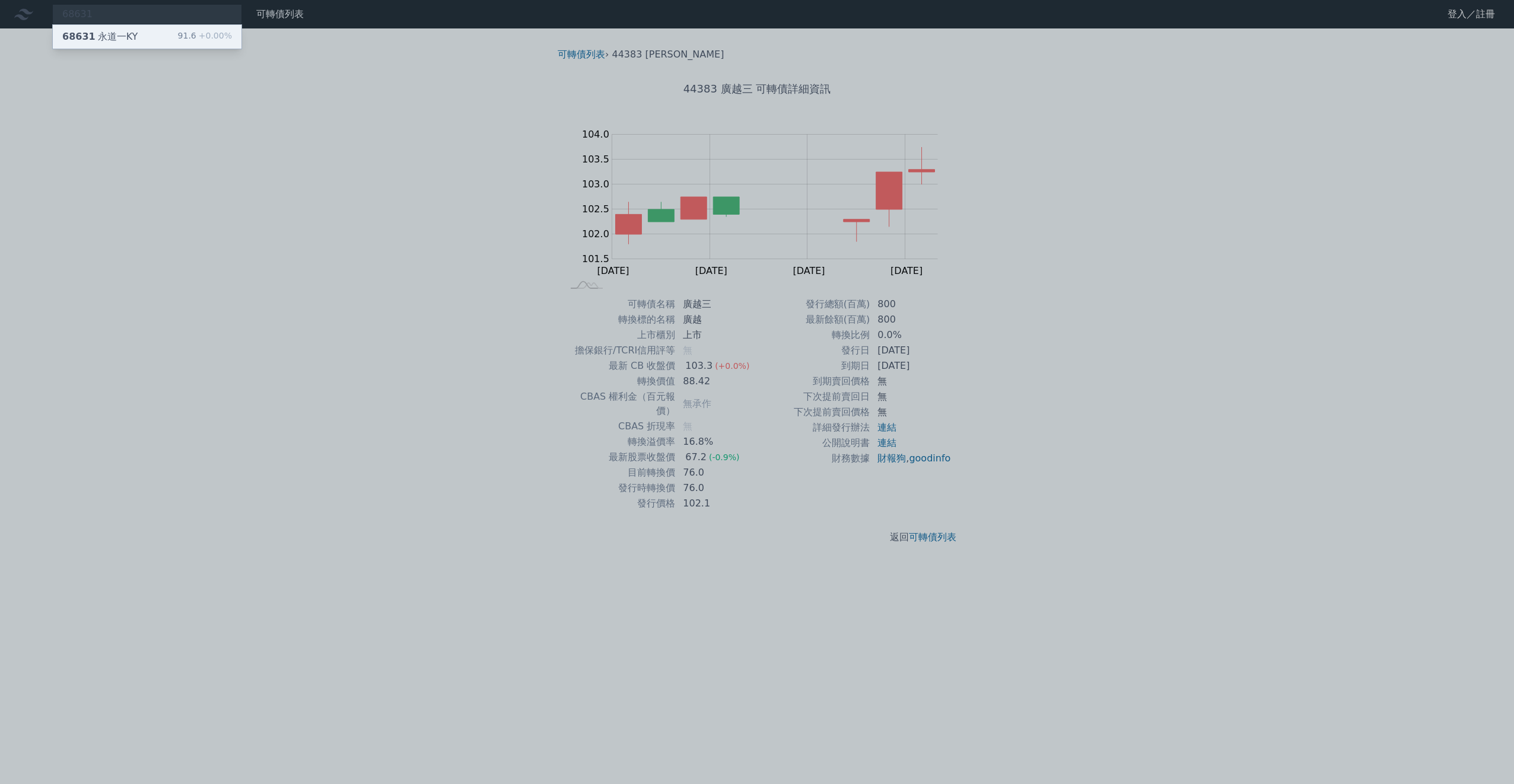
click at [177, 38] on div "68631 永道一KY 91.6 +0.00%" at bounding box center [147, 37] width 189 height 24
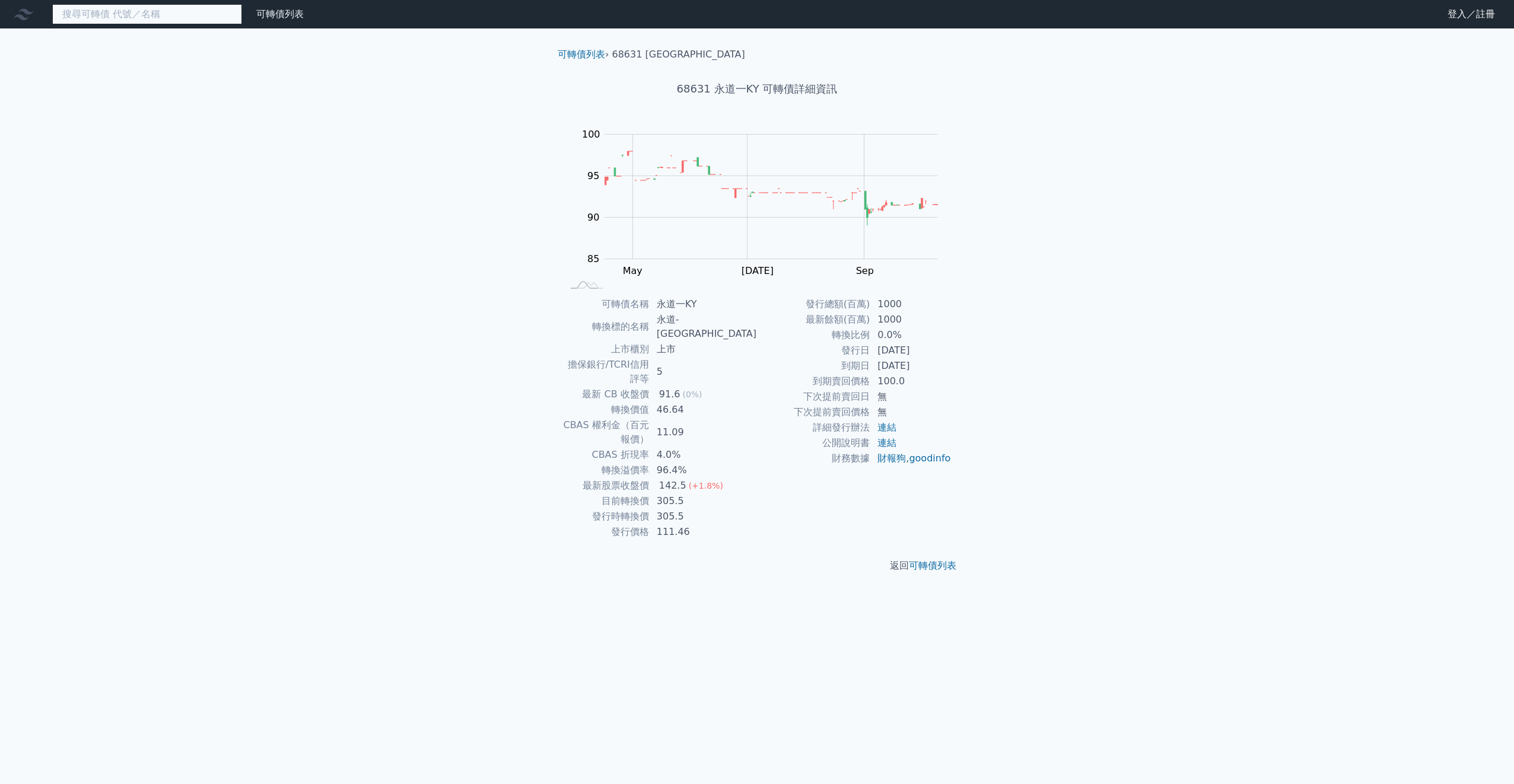
click at [189, 18] on input at bounding box center [147, 14] width 190 height 20
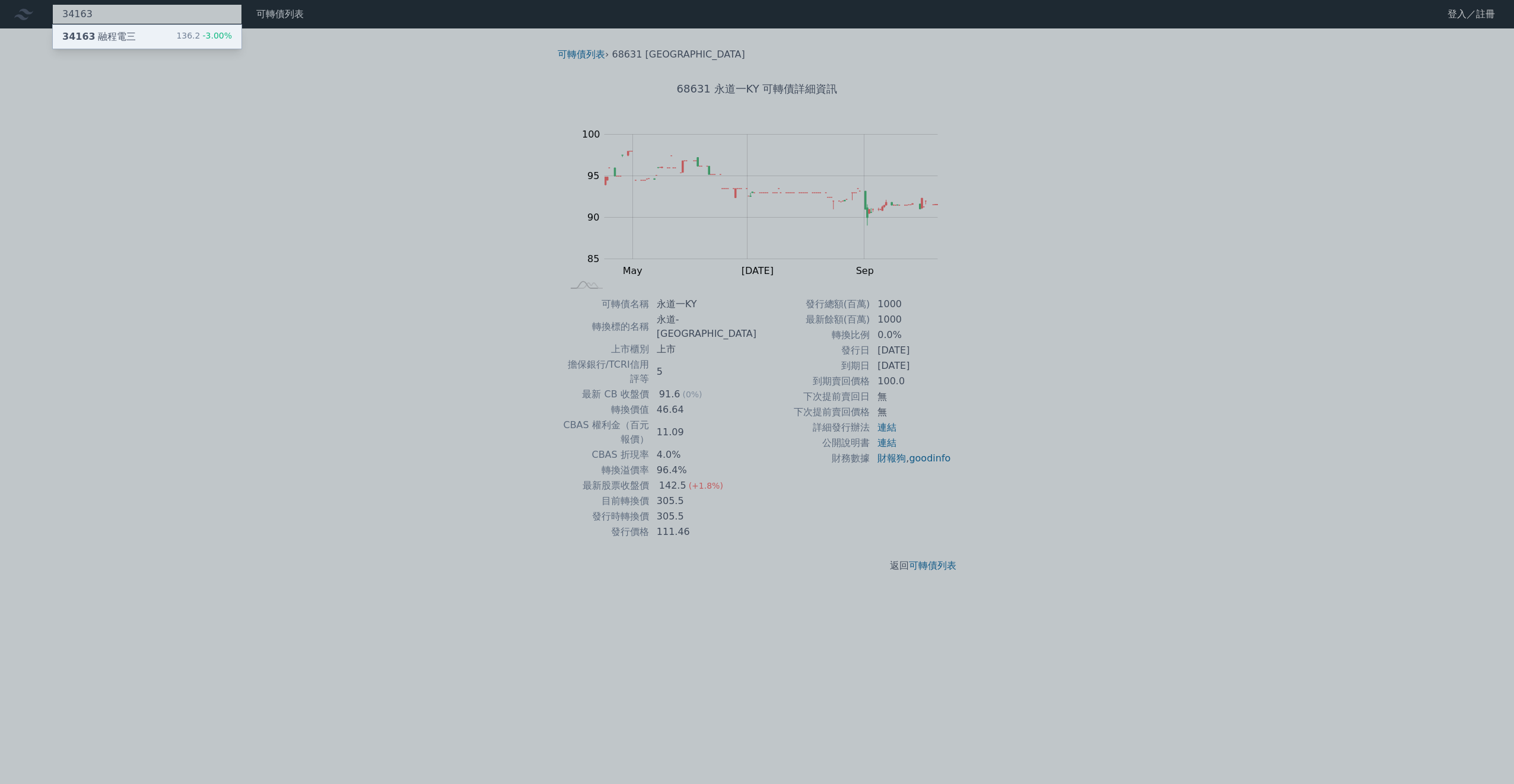
type input "34163"
click at [152, 33] on div "34163 融程電三 136.2 -3.00%" at bounding box center [147, 37] width 189 height 24
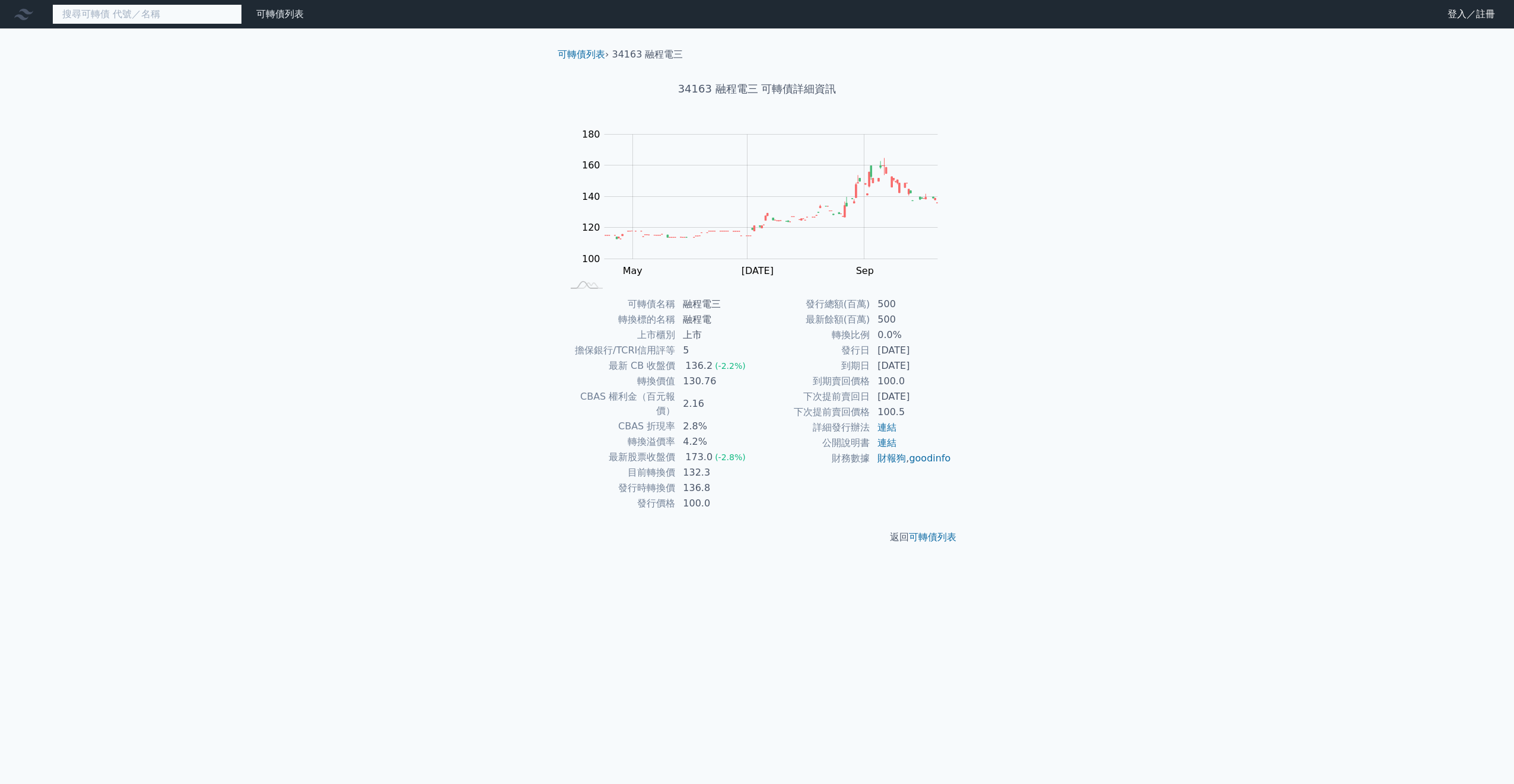
click at [71, 23] on input at bounding box center [147, 14] width 190 height 20
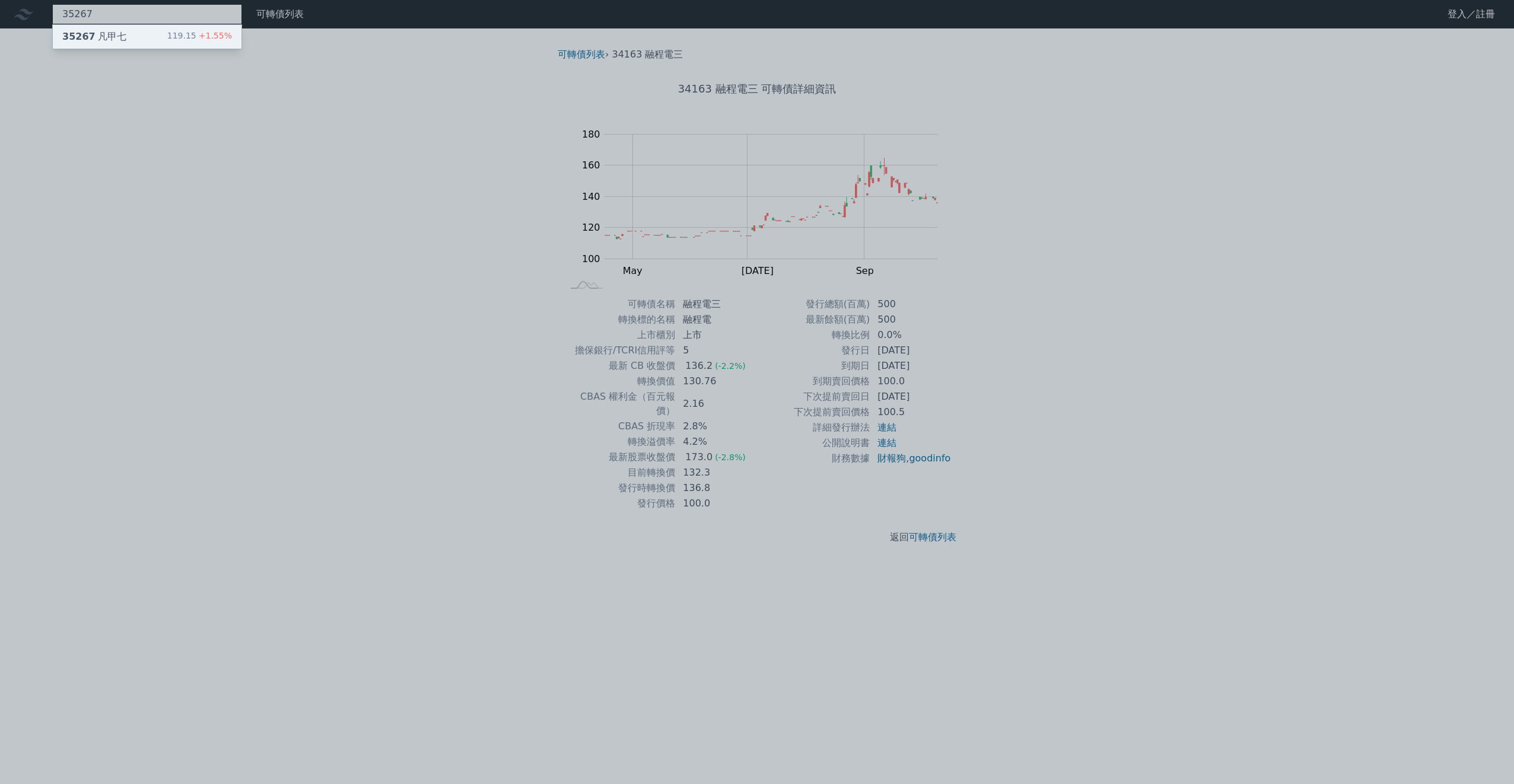
type input "35267"
click at [97, 39] on div "35267 凡甲七" at bounding box center [94, 37] width 64 height 14
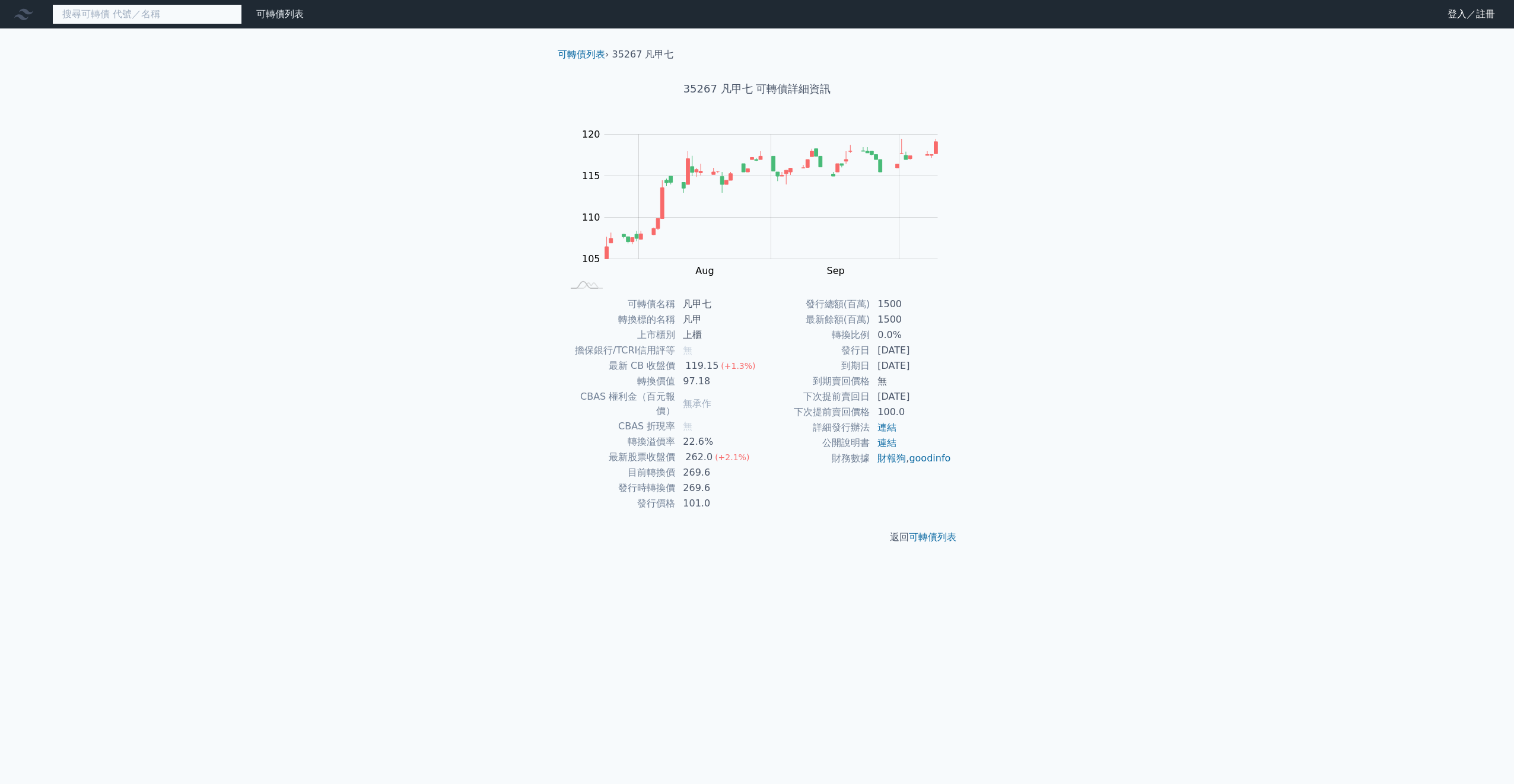
click at [153, 16] on input at bounding box center [147, 14] width 190 height 20
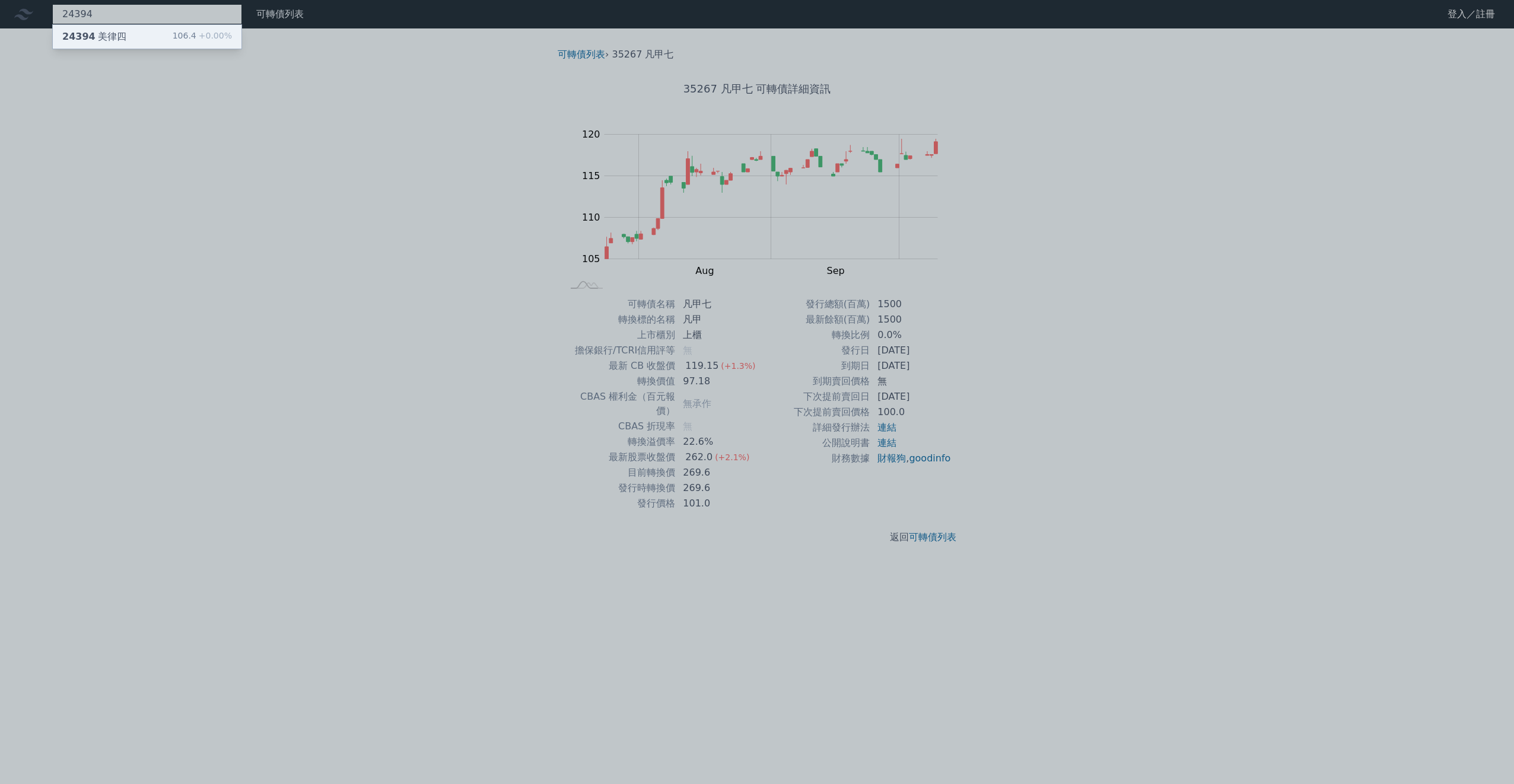
type input "24394"
click at [139, 31] on div "24394 美律四 106.4 +0.00%" at bounding box center [147, 37] width 189 height 24
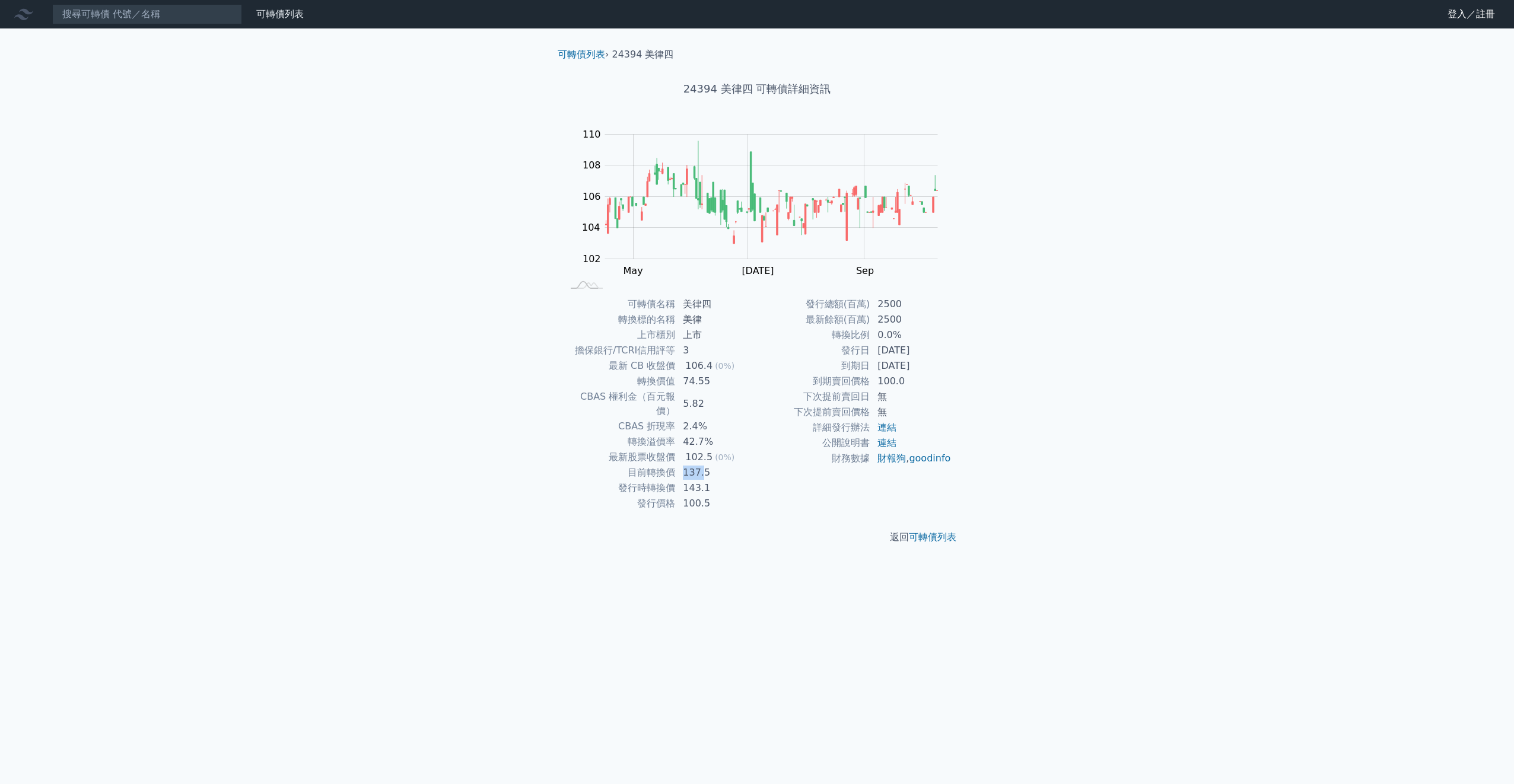
drag, startPoint x: 701, startPoint y: 462, endPoint x: 685, endPoint y: 461, distance: 16.0
click at [685, 465] on td "137.5" at bounding box center [716, 472] width 81 height 15
click at [175, 15] on input at bounding box center [147, 14] width 190 height 20
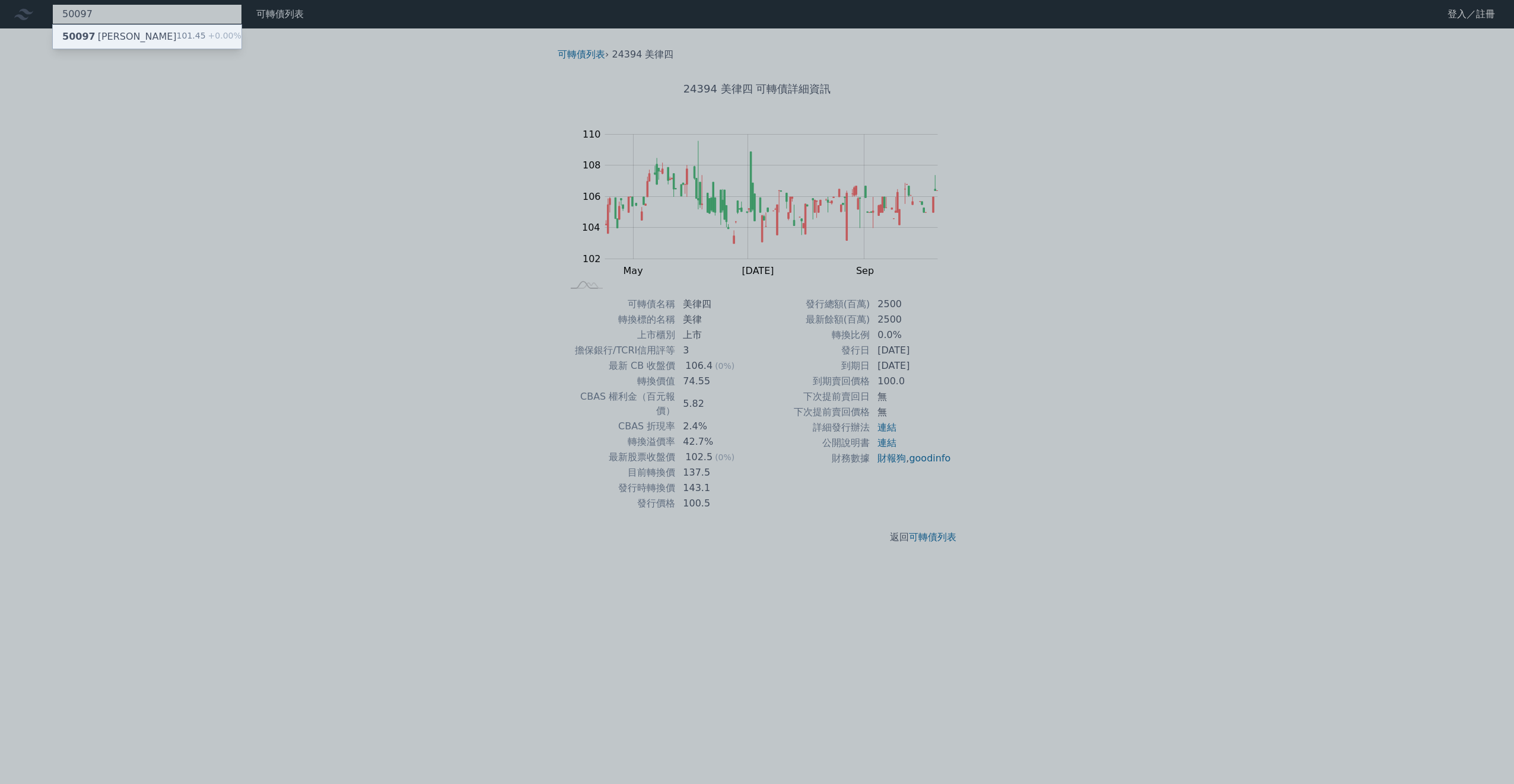
type input "50097"
click at [166, 35] on div "50097 榮剛七 101.45 +0.00%" at bounding box center [147, 37] width 189 height 24
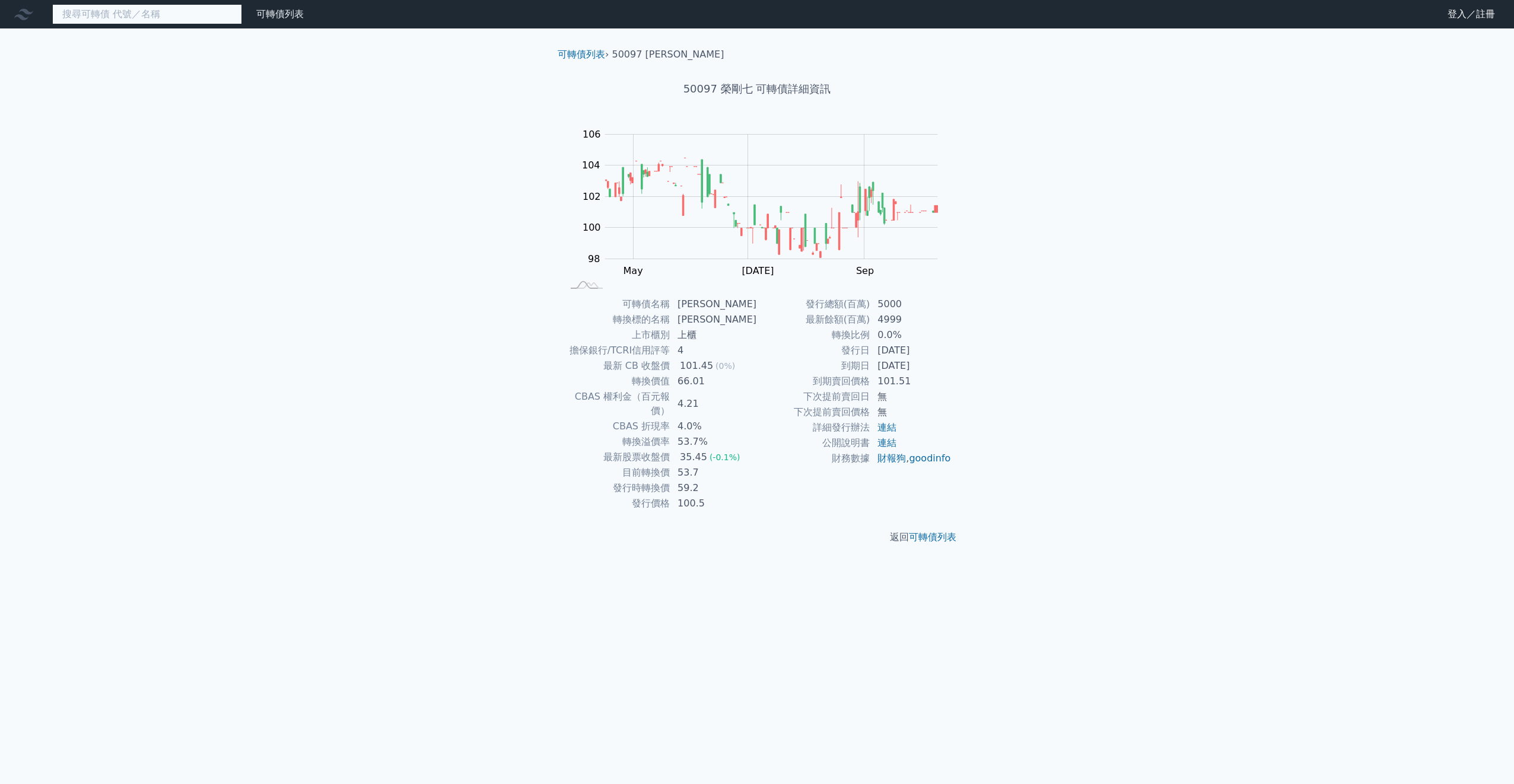
click at [114, 18] on input at bounding box center [147, 14] width 190 height 20
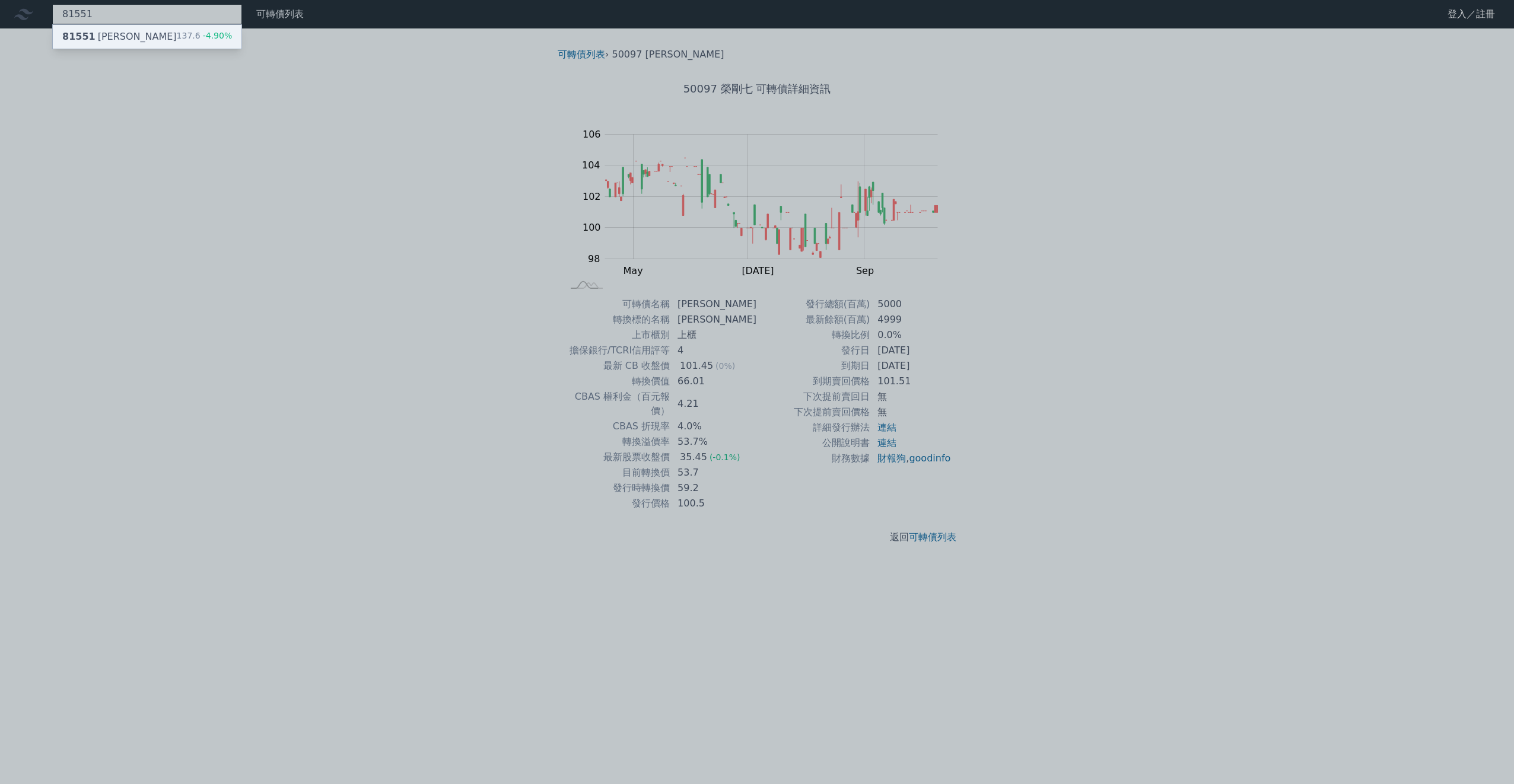
type input "81551"
click at [124, 29] on div "81551 博智一 137.6 -4.90%" at bounding box center [147, 37] width 189 height 24
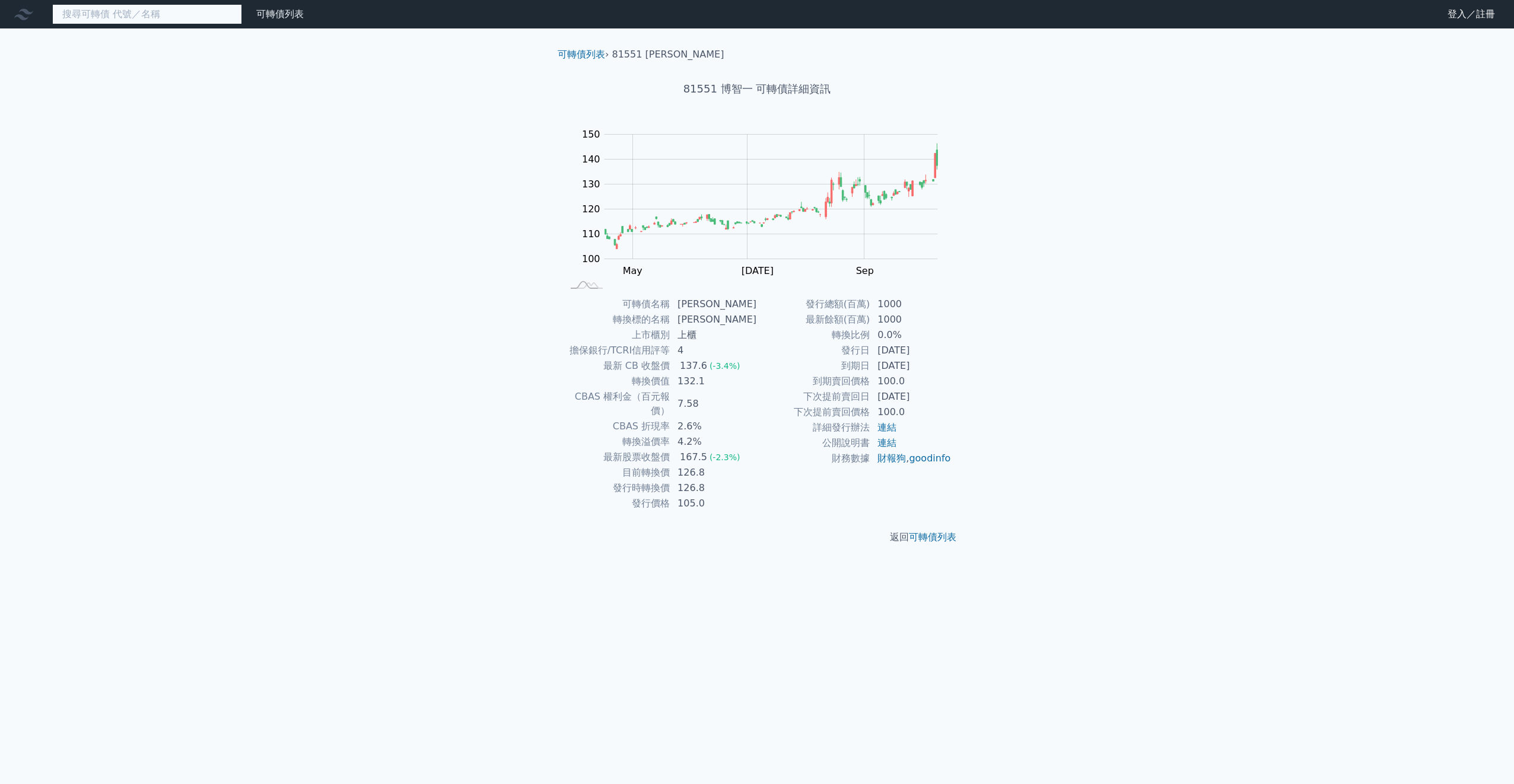
click at [115, 14] on input at bounding box center [147, 14] width 190 height 20
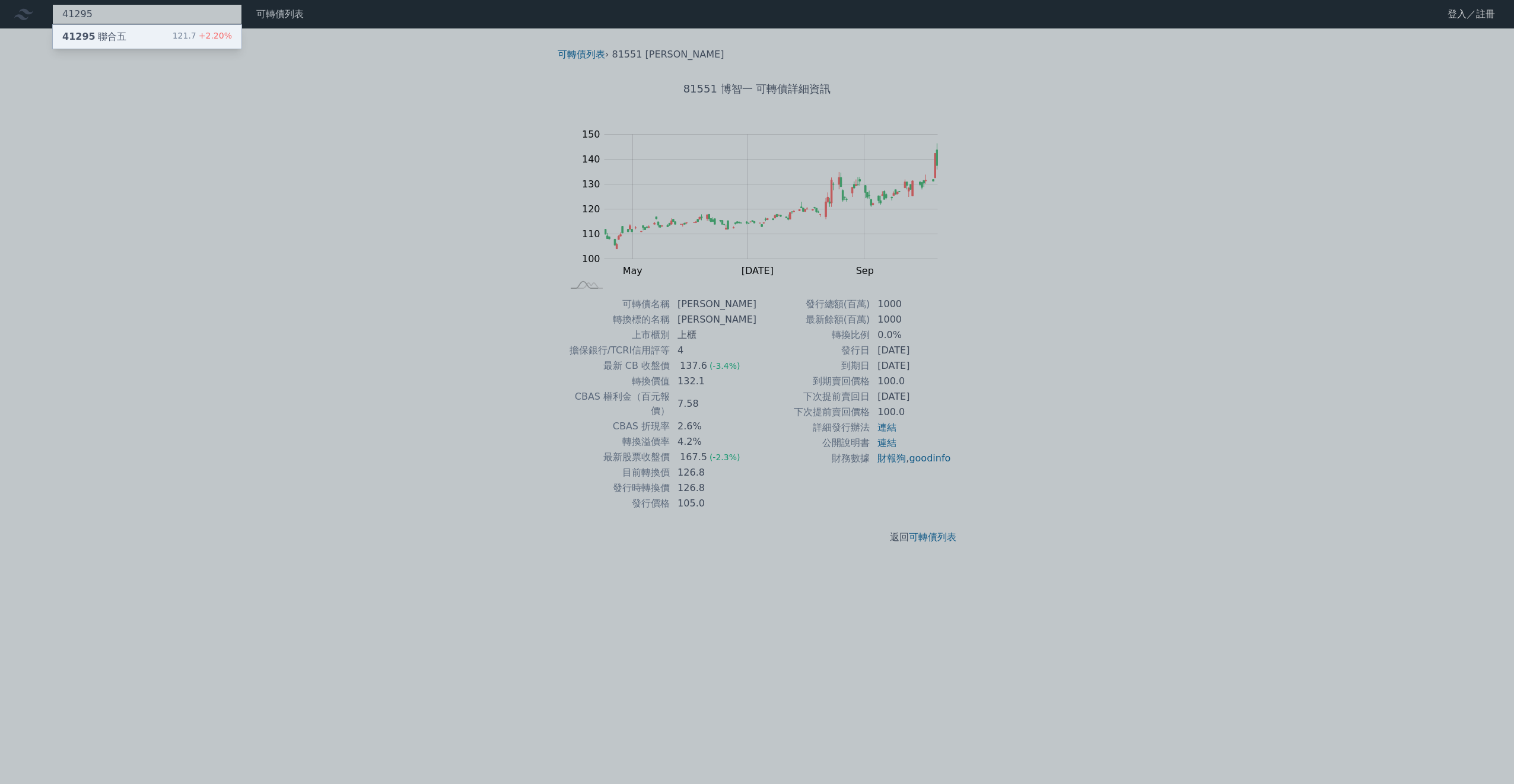
type input "41295"
click at [120, 36] on div "41295 聯合五" at bounding box center [94, 37] width 64 height 14
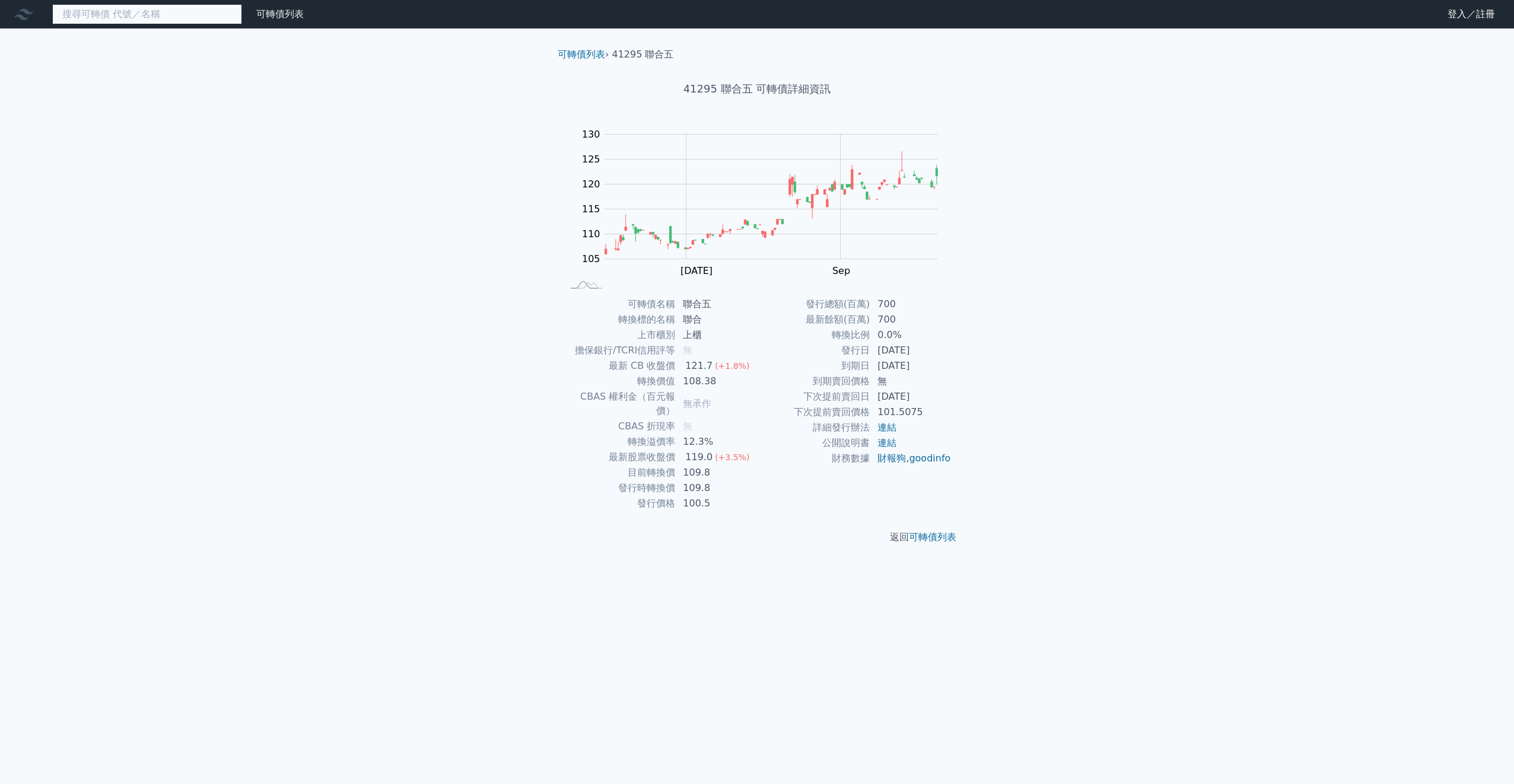
click at [160, 10] on input at bounding box center [147, 14] width 190 height 20
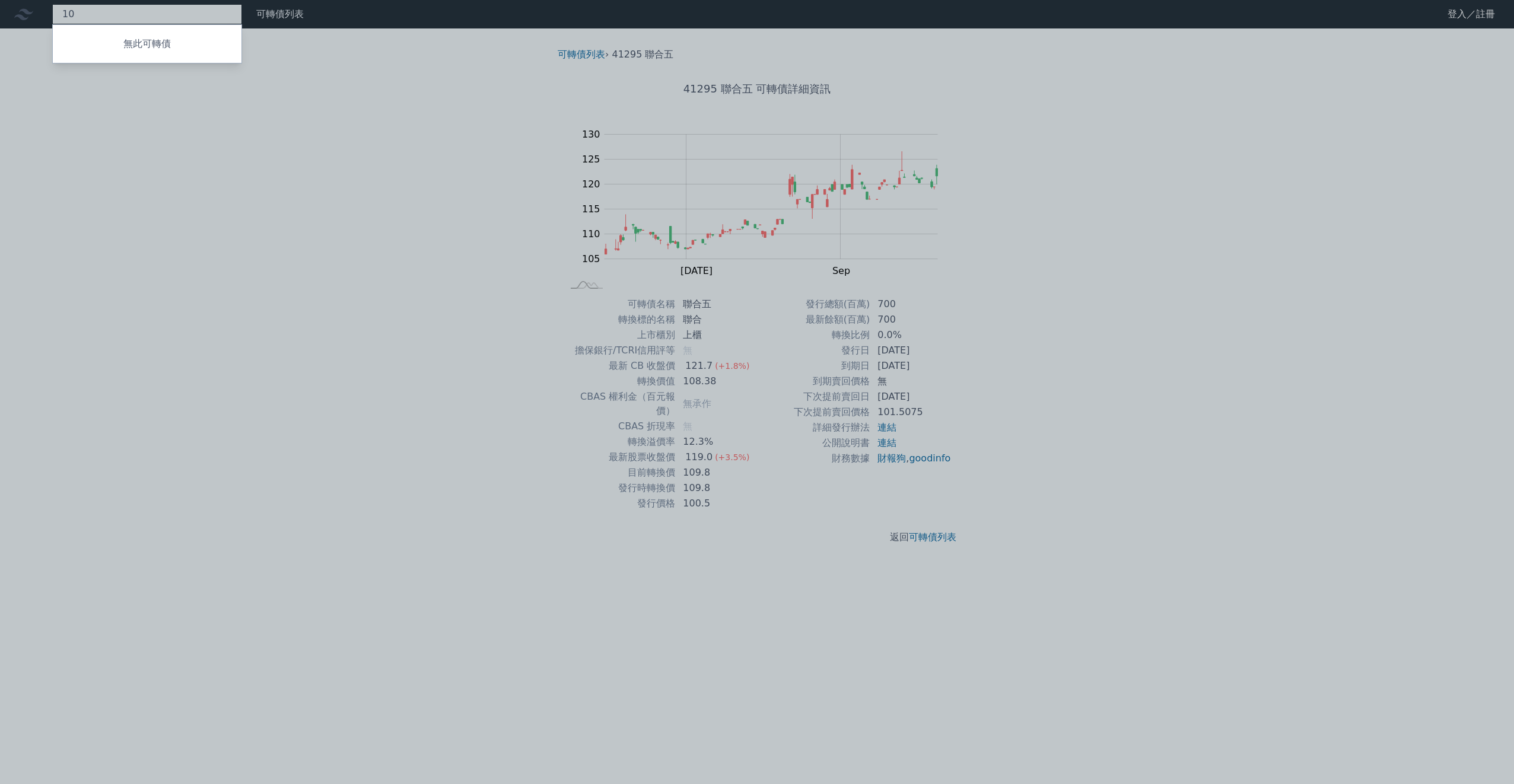
type input "1"
type input "16095"
click at [166, 31] on div "16095 大亞五 107.0 +0.65%" at bounding box center [147, 37] width 189 height 24
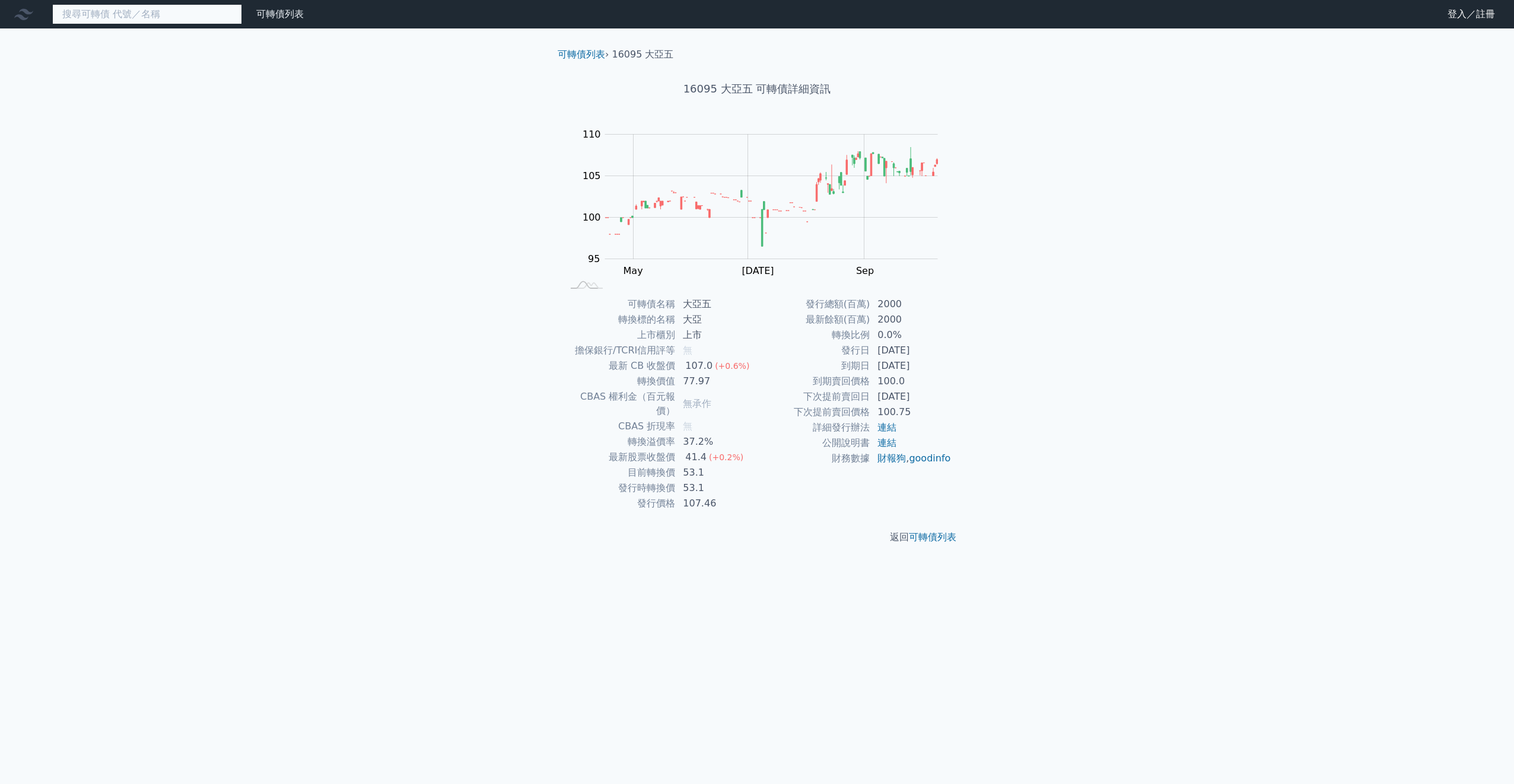
click at [197, 15] on input at bounding box center [147, 14] width 190 height 20
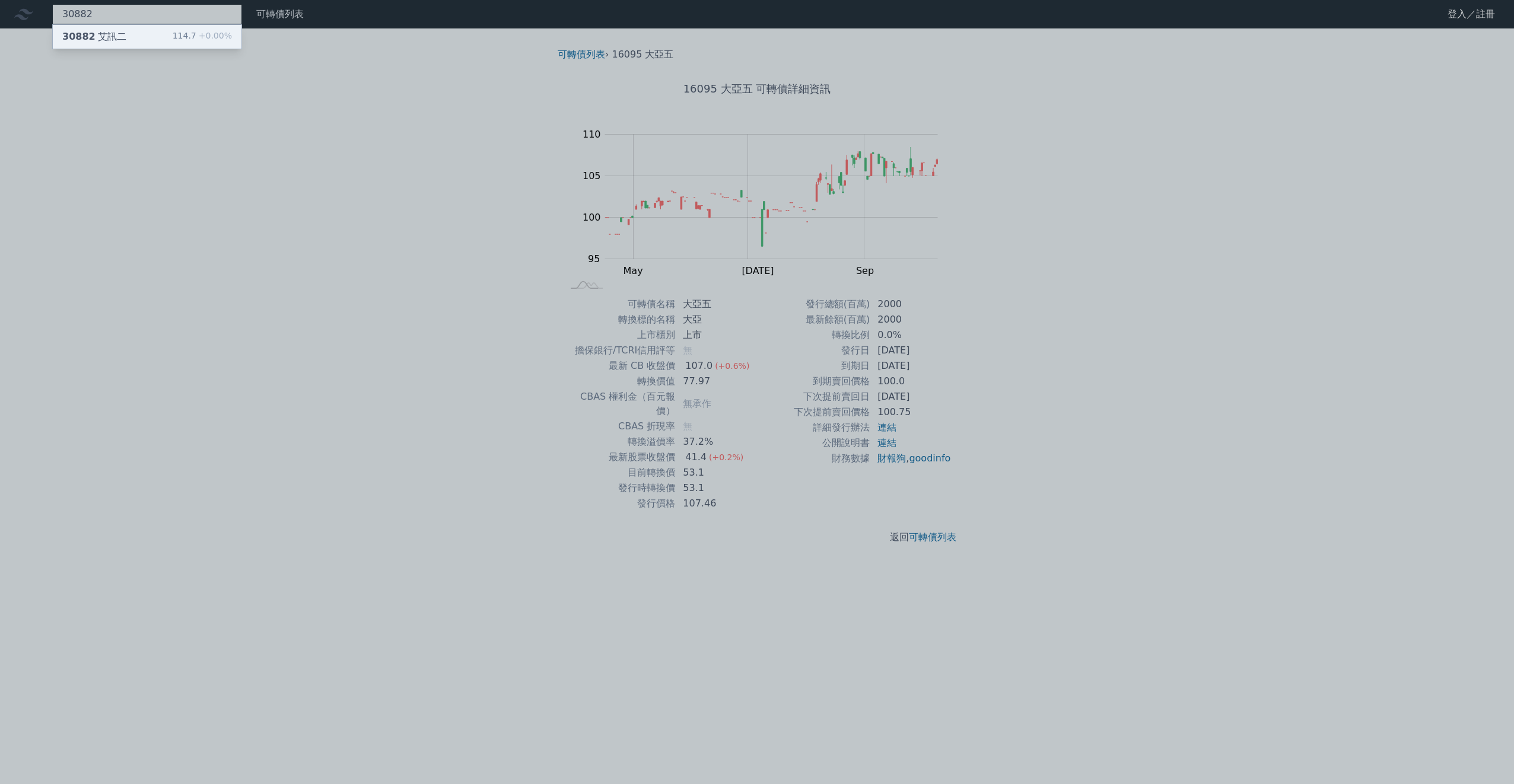
type input "30882"
click at [182, 38] on div "114.7 +0.00%" at bounding box center [202, 37] width 59 height 14
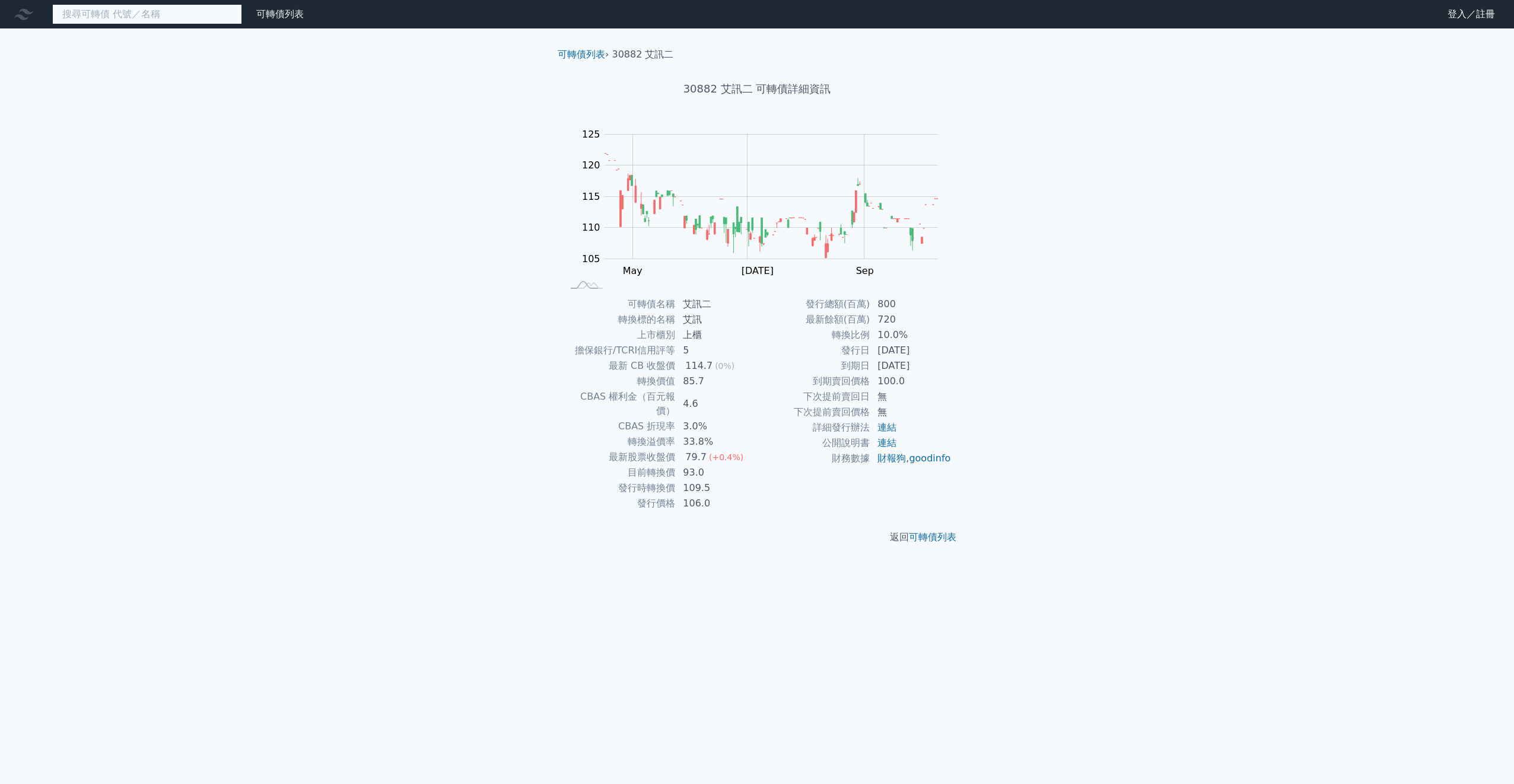
click at [133, 7] on input at bounding box center [147, 14] width 190 height 20
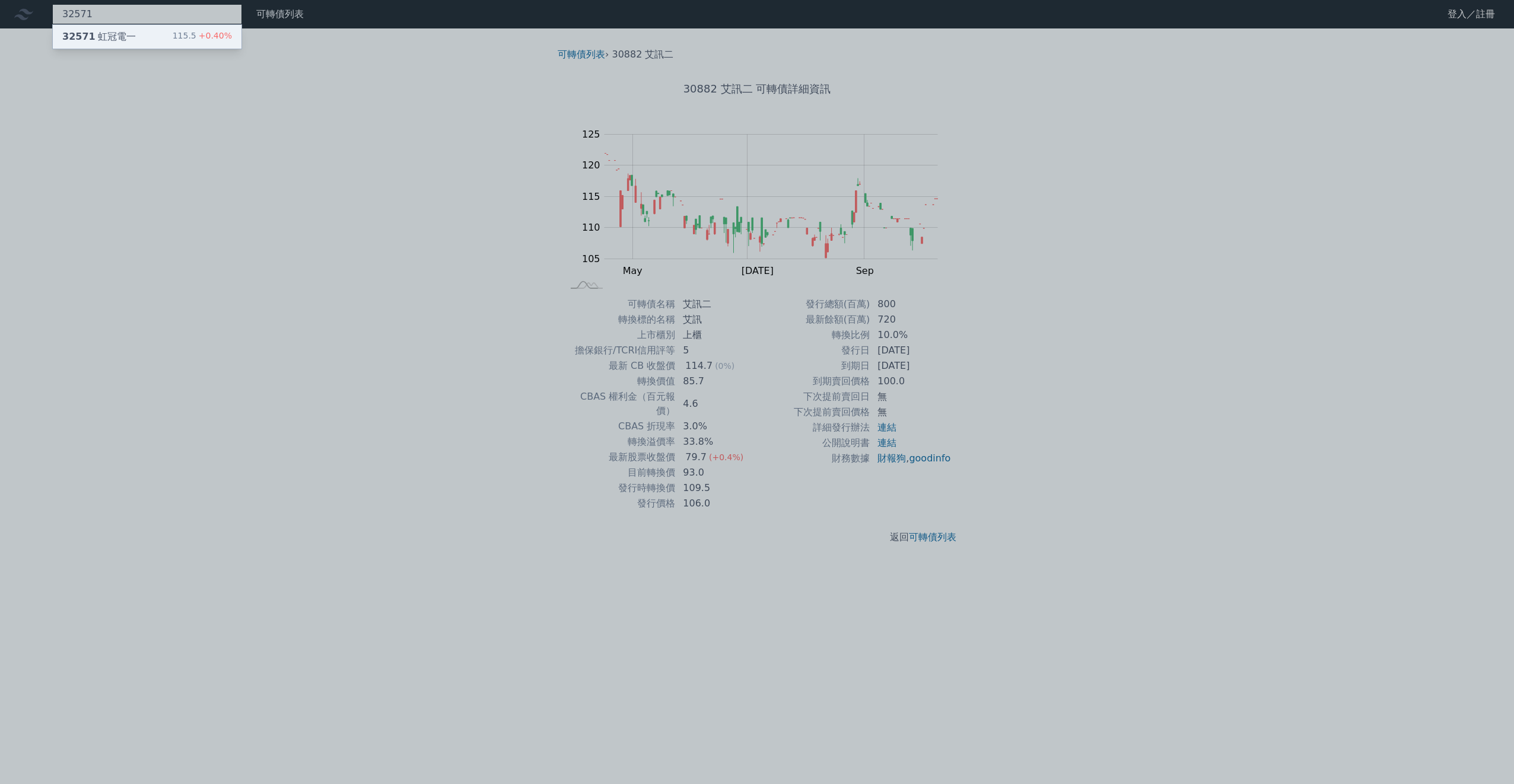
type input "32571"
click at [133, 34] on div "32571 虹冠電一 115.5 +0.40%" at bounding box center [147, 37] width 189 height 24
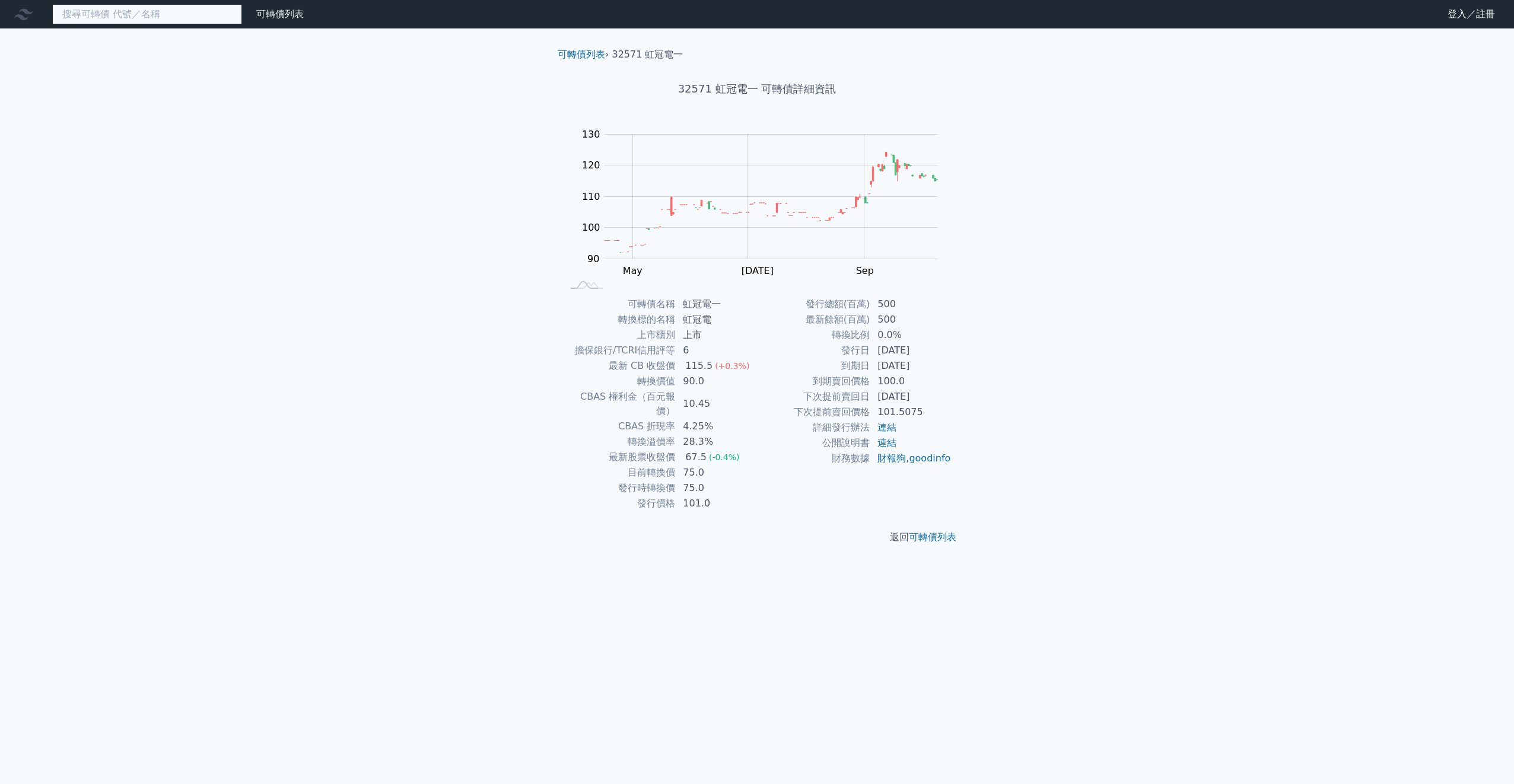
click at [166, 16] on input at bounding box center [147, 14] width 190 height 20
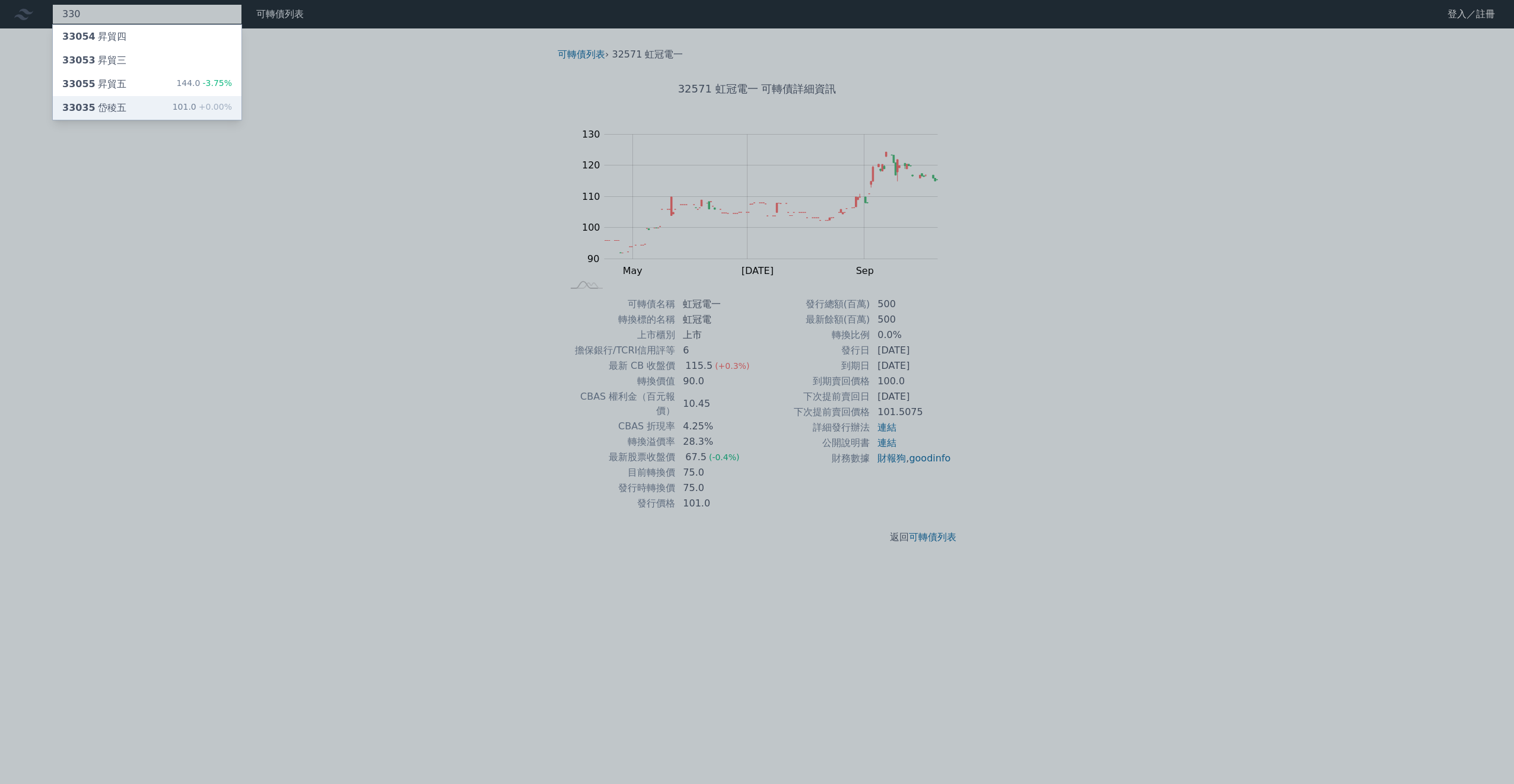
type input "330"
click at [145, 101] on div "33035 岱稜五 101.0 +0.00%" at bounding box center [147, 108] width 189 height 24
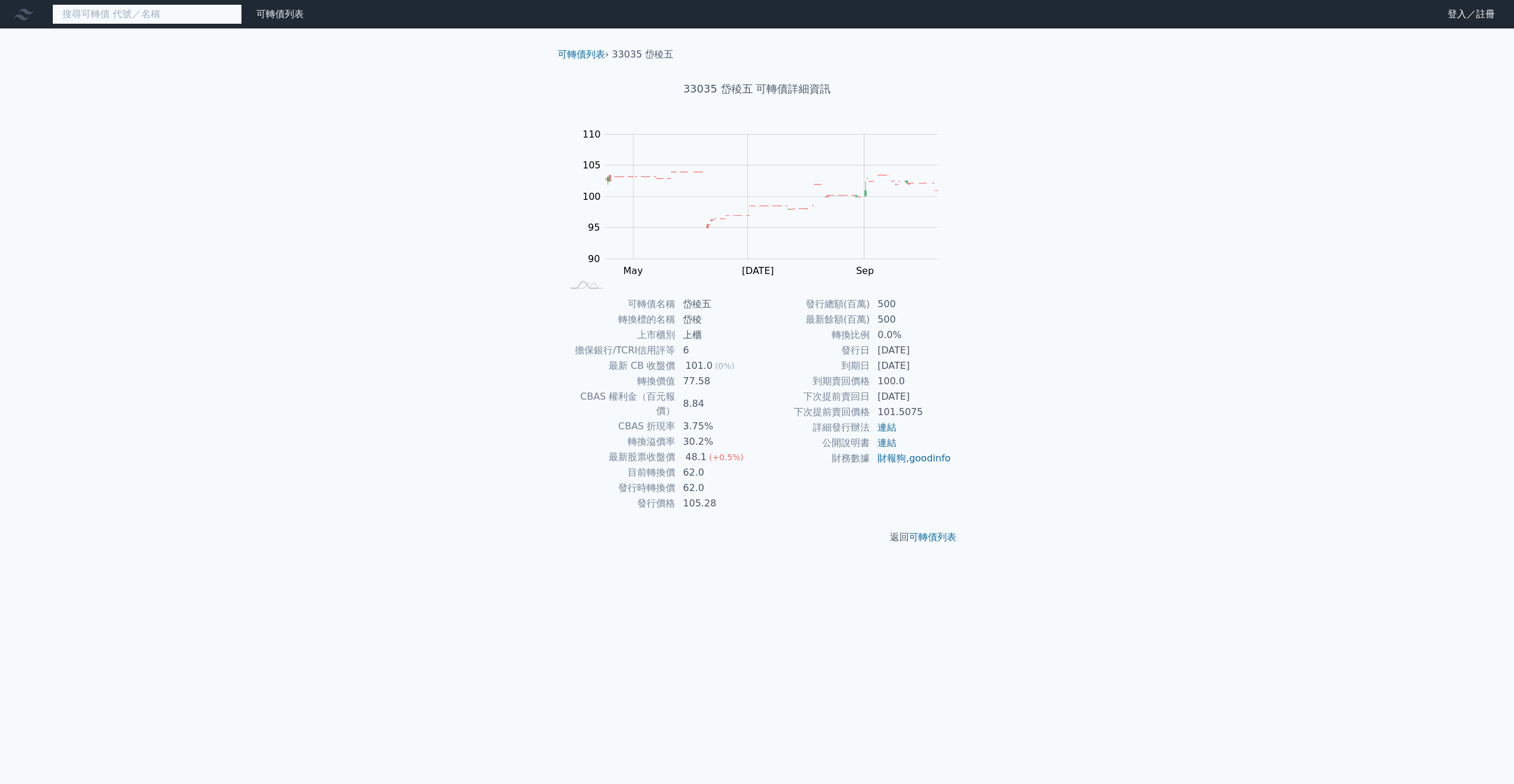
click at [196, 18] on input at bounding box center [147, 14] width 190 height 20
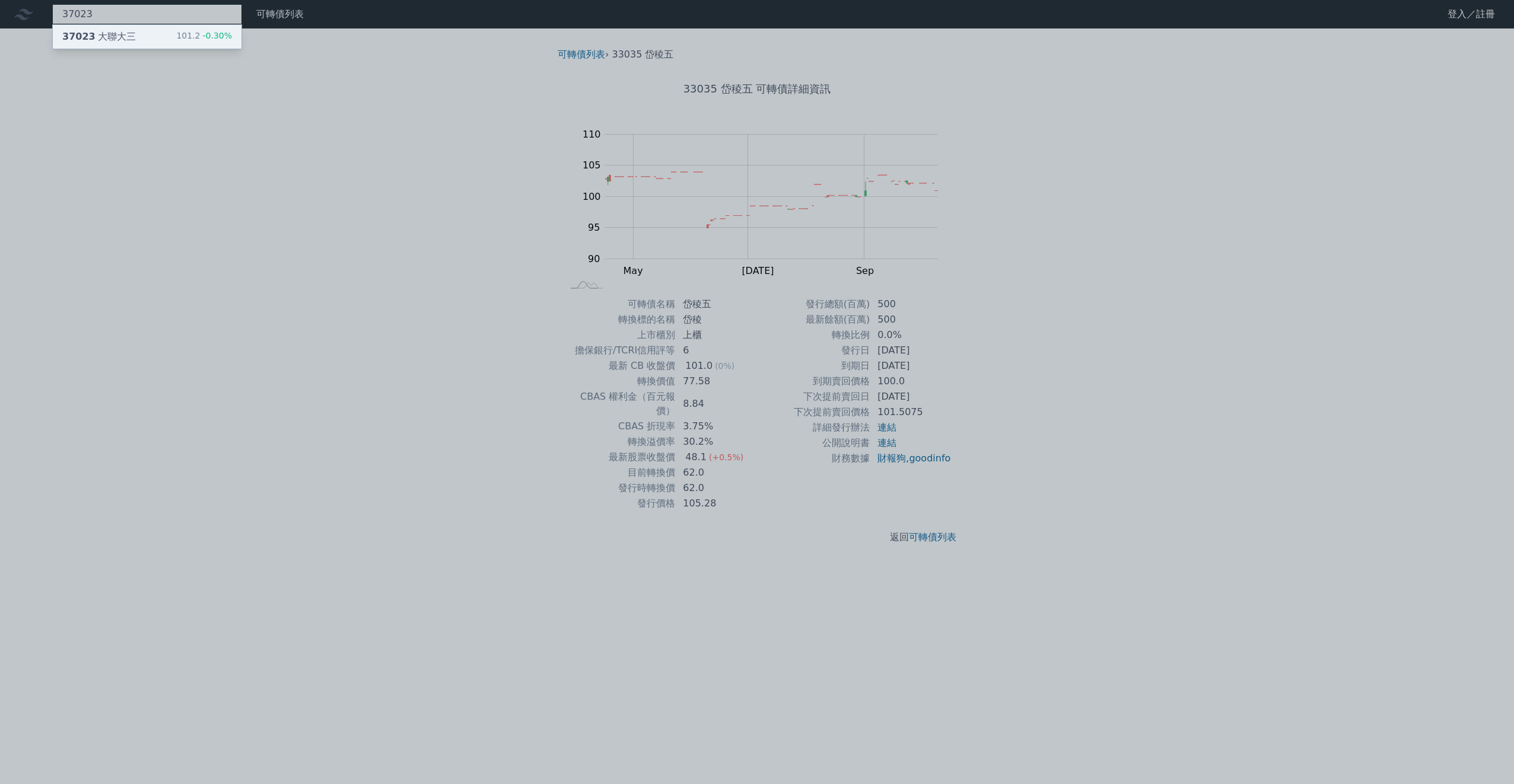
type input "37023"
click at [189, 39] on div "101.2 -0.30%" at bounding box center [204, 37] width 56 height 14
